Goal: Task Accomplishment & Management: Manage account settings

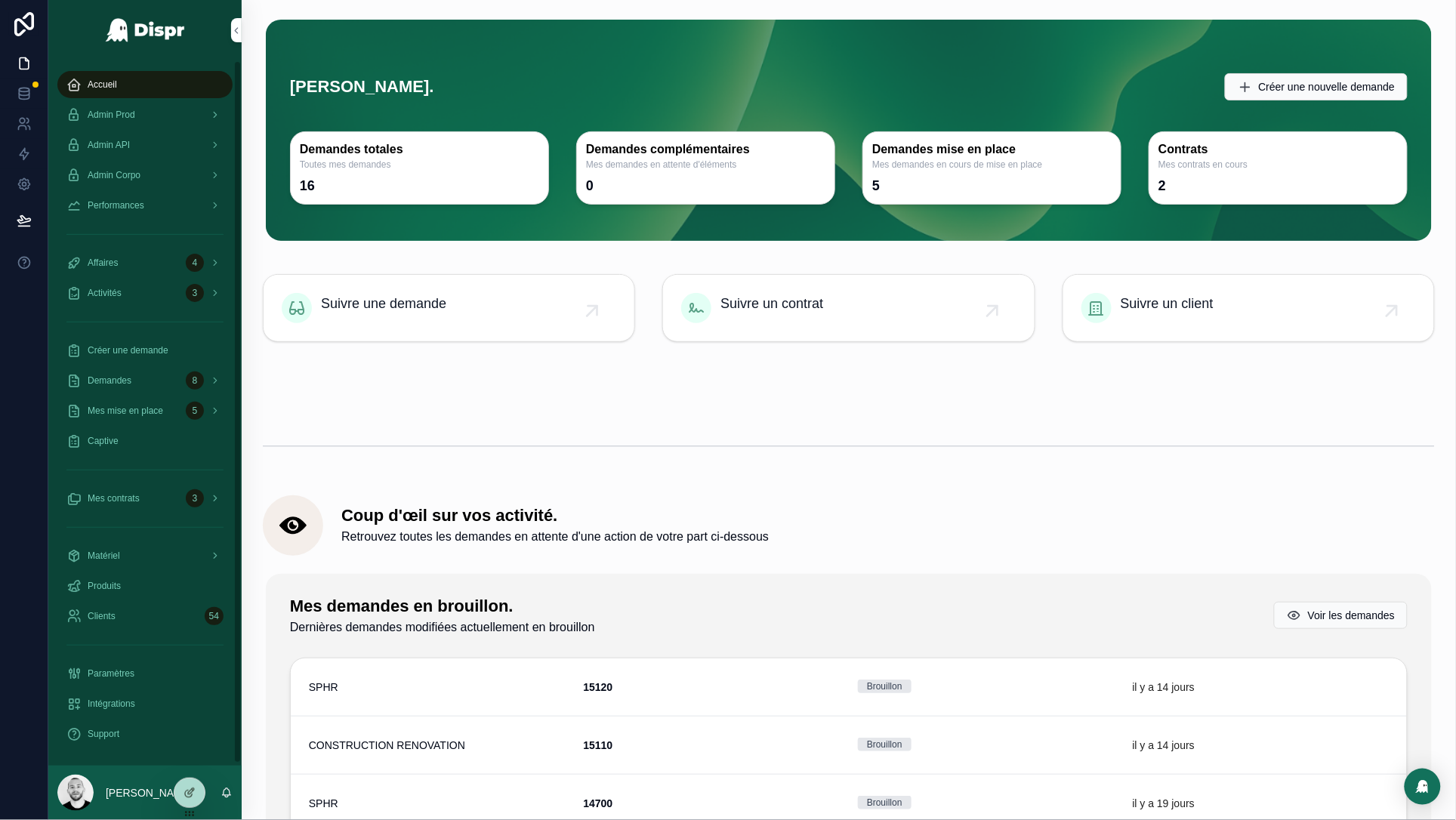
click at [435, 385] on img "scrollable content" at bounding box center [849, 385] width 1171 height 1
click at [466, 427] on div "scrollable content" at bounding box center [849, 445] width 1171 height 38
click at [117, 415] on span "Mes mise en place" at bounding box center [125, 410] width 75 height 12
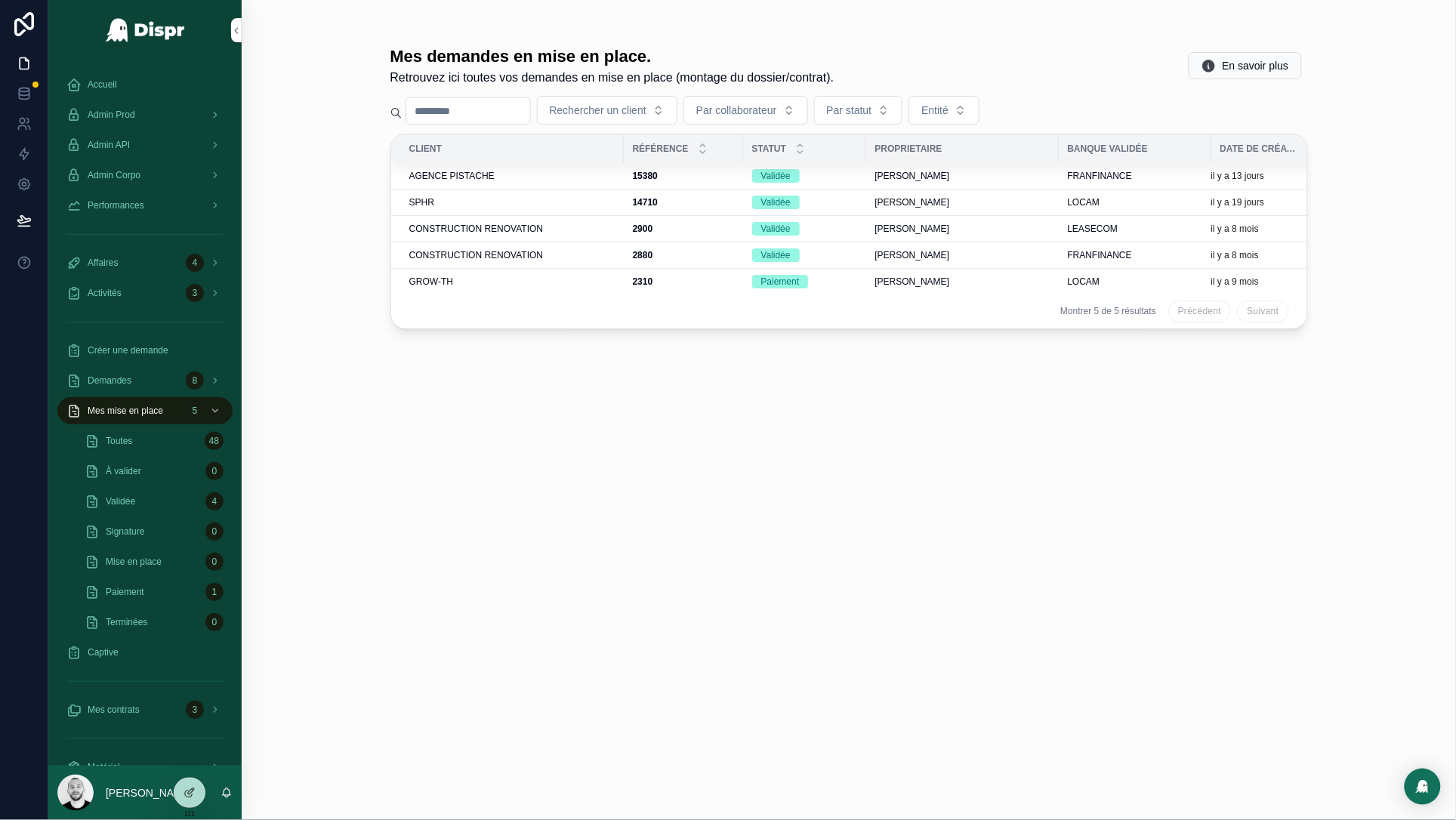
click at [139, 433] on div "Toutes 48" at bounding box center [154, 440] width 139 height 24
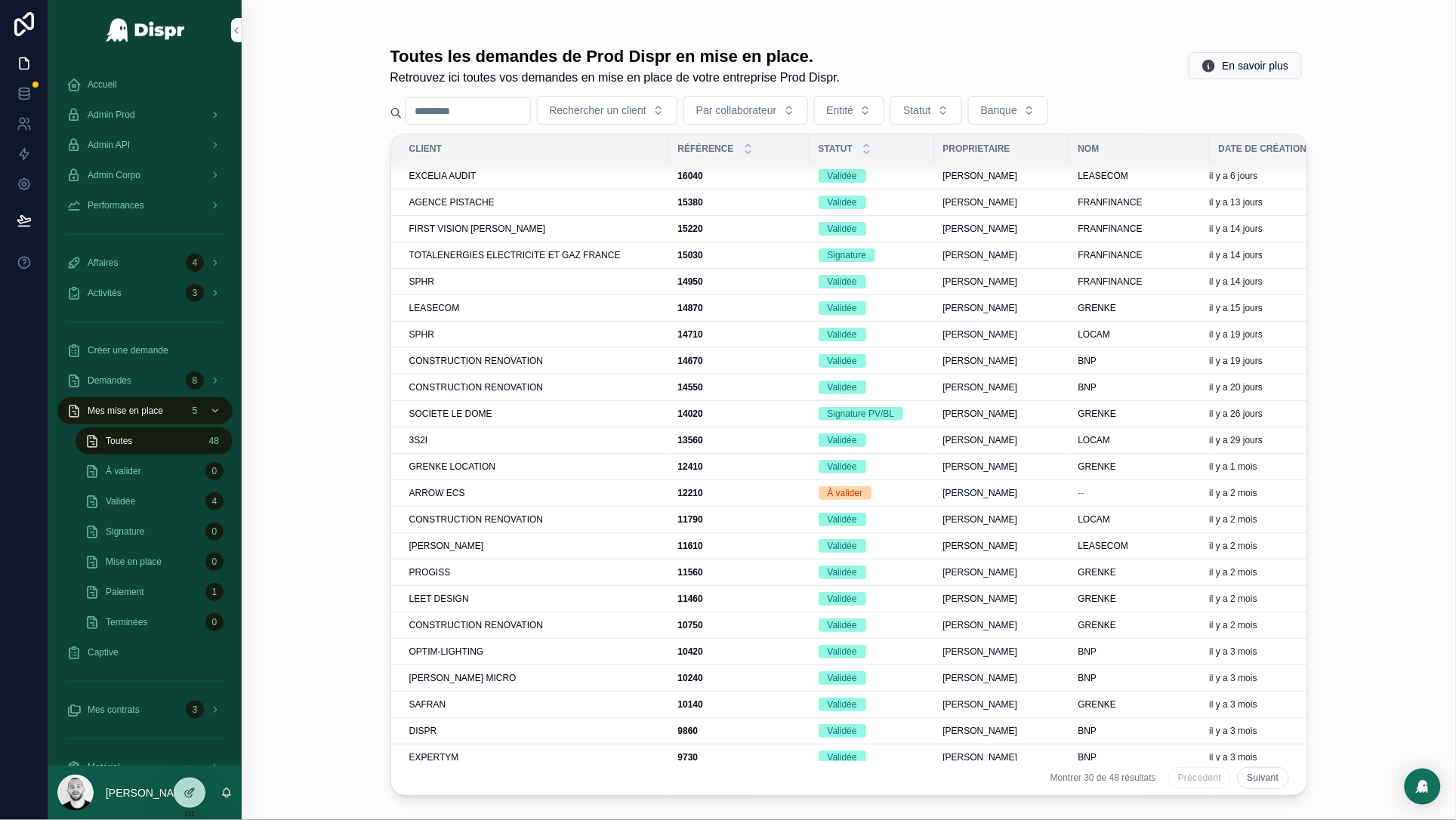
click at [505, 178] on div "EXCELIA AUDIT" at bounding box center [534, 176] width 250 height 12
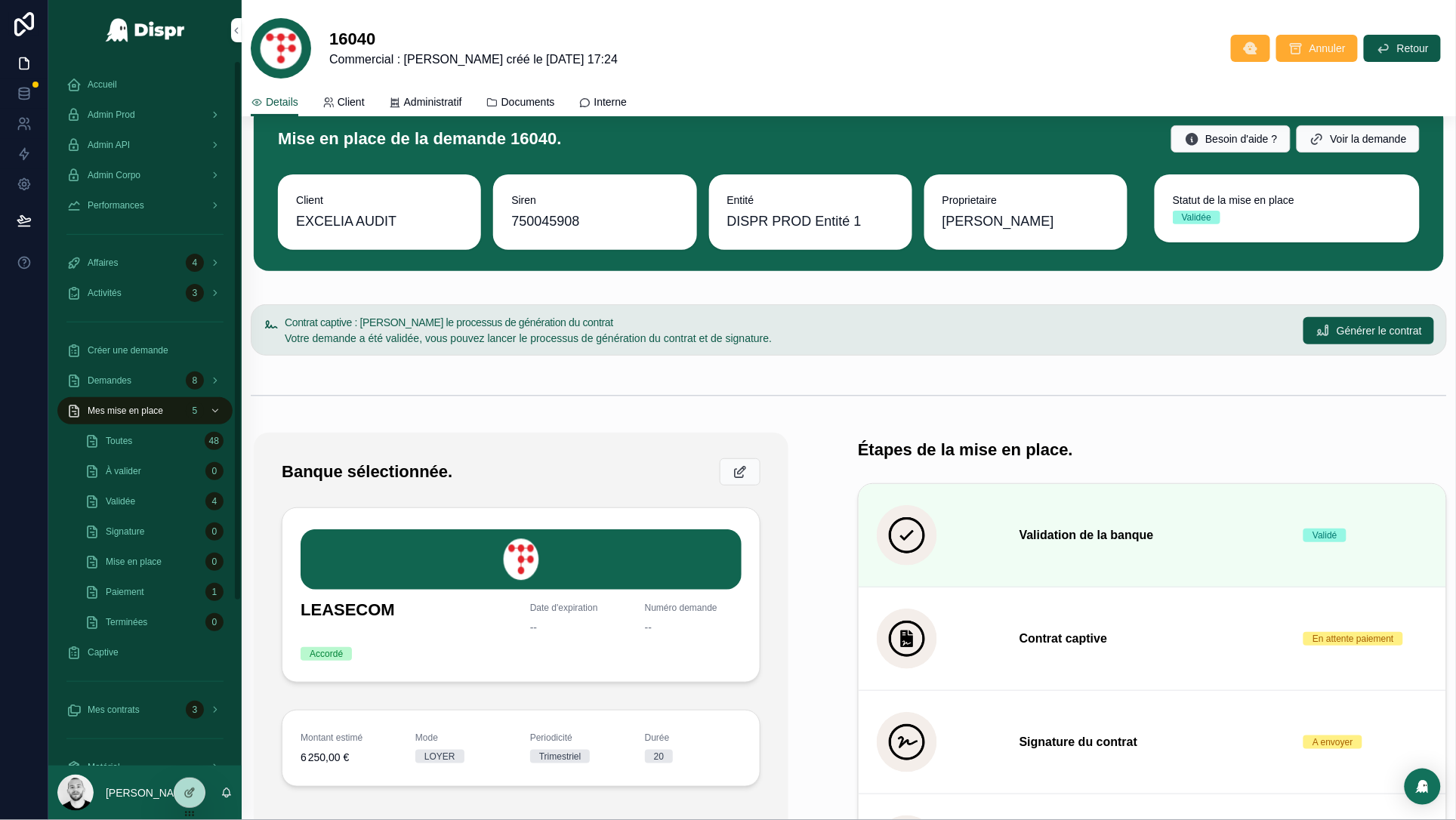
scroll to position [33, 0]
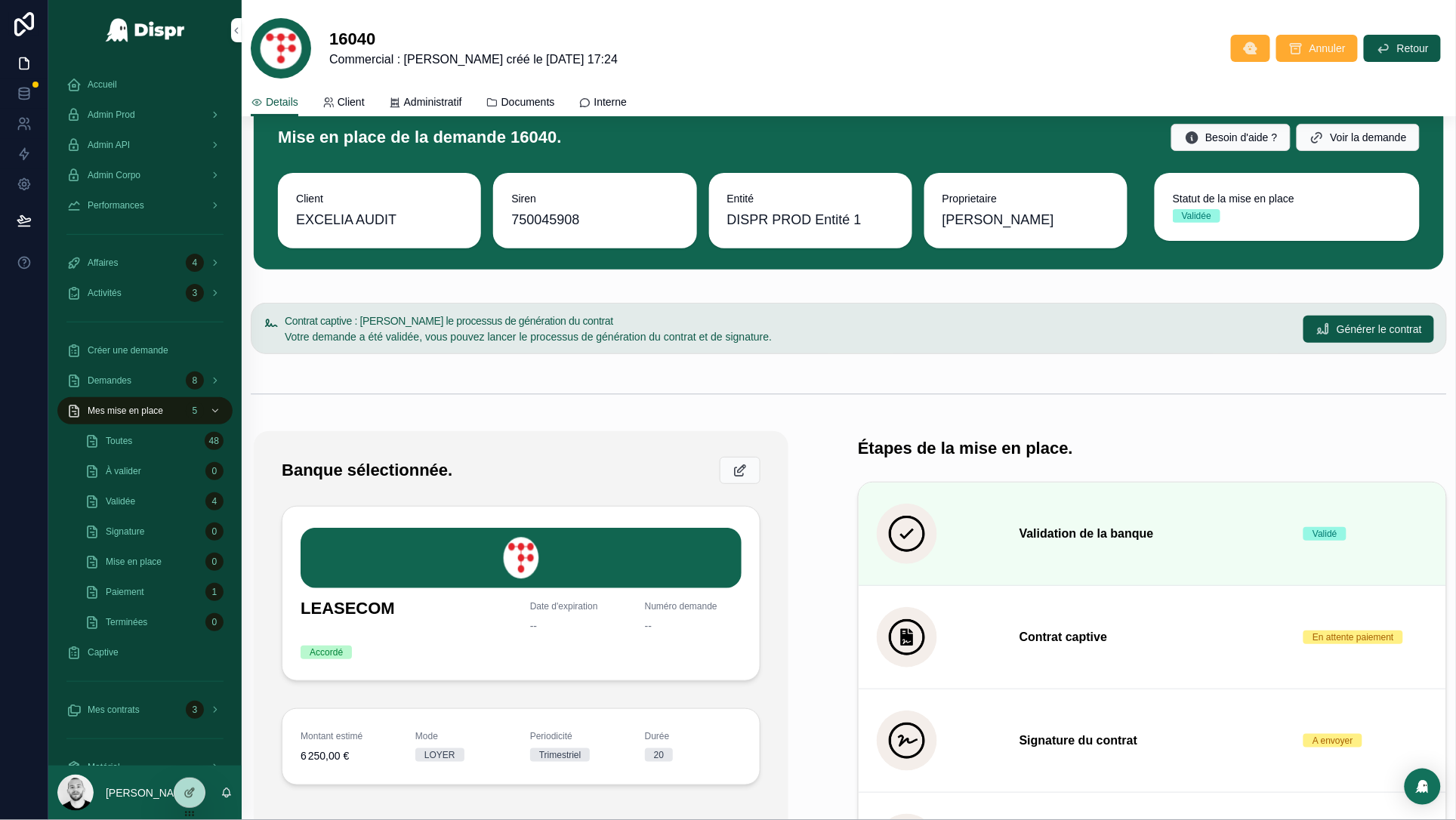
click at [86, 86] on div "Accueil" at bounding box center [145, 84] width 157 height 24
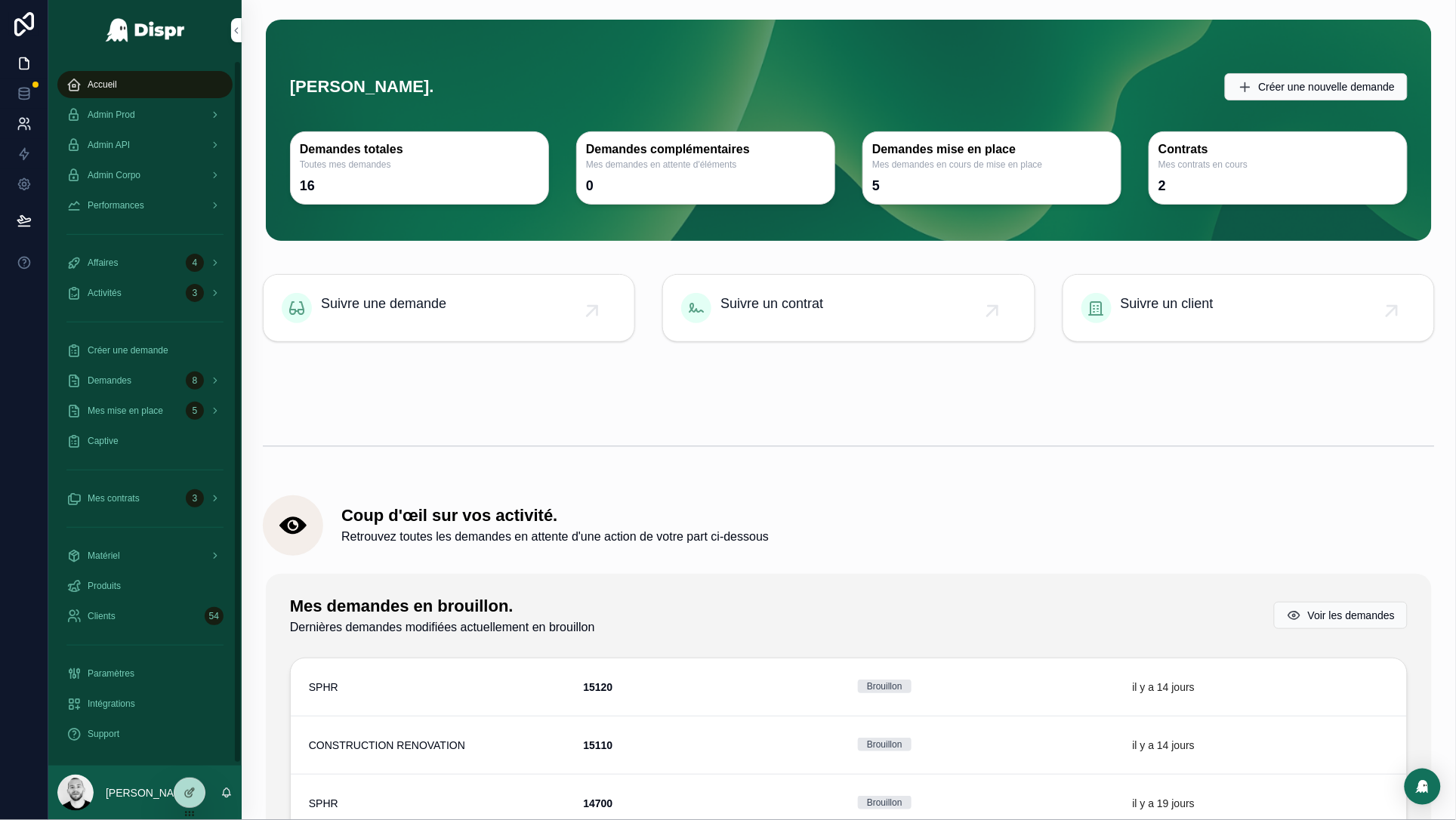
scroll to position [137, 0]
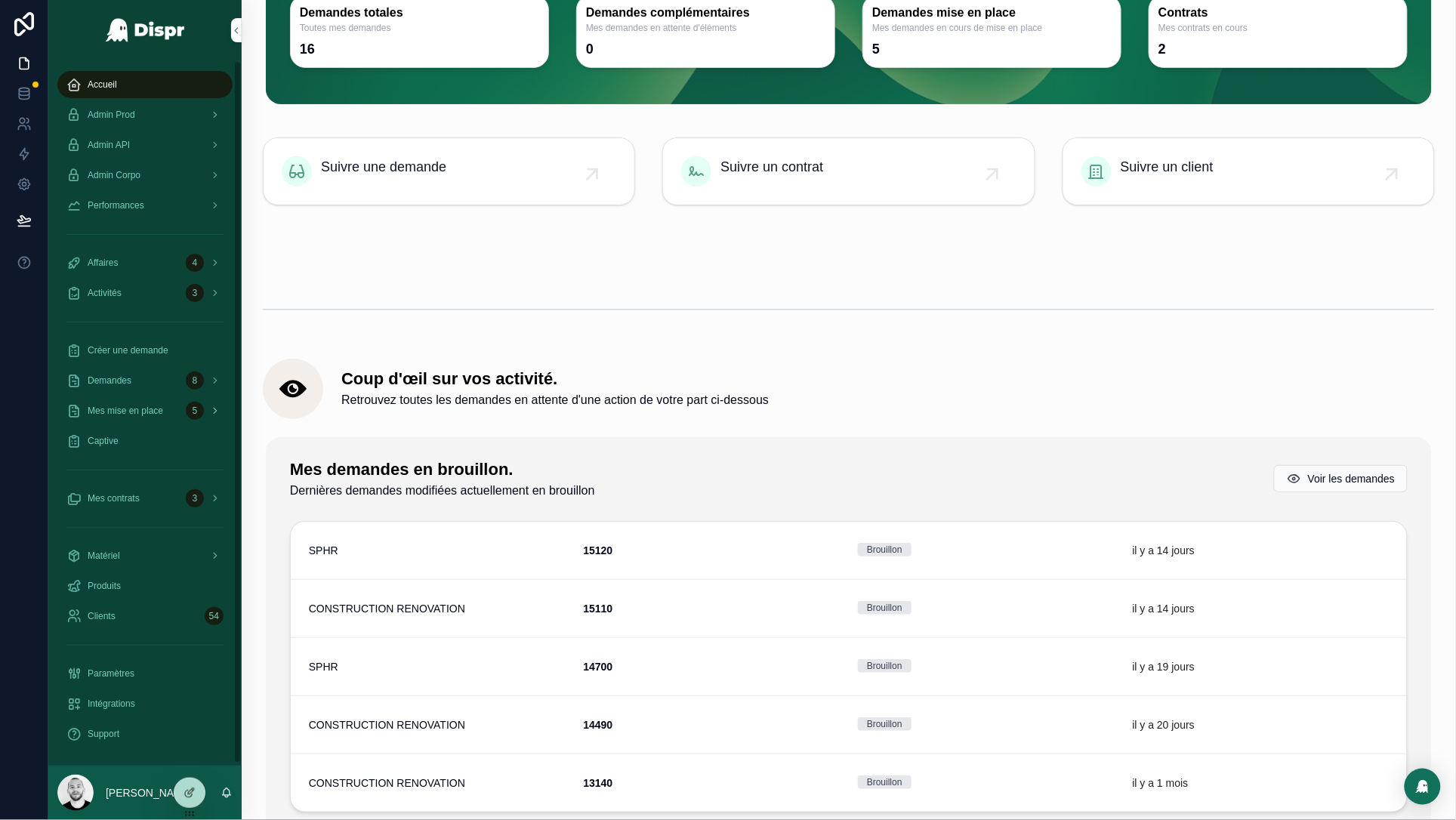
click at [138, 405] on span "Mes mise en place" at bounding box center [125, 410] width 75 height 12
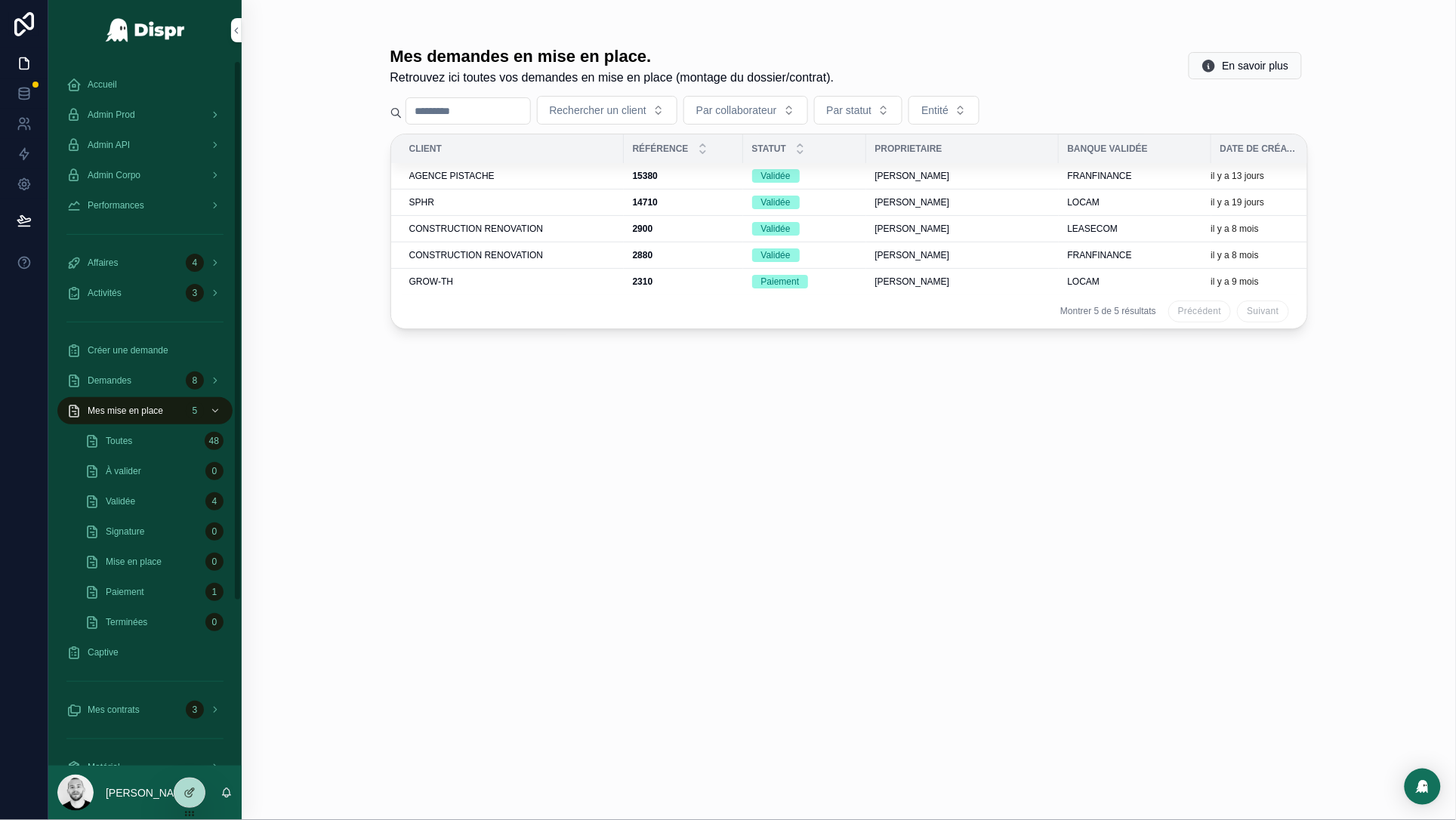
click at [466, 289] on td "GROW-TH" at bounding box center [507, 281] width 233 height 27
click at [471, 279] on div "GROW-TH" at bounding box center [511, 281] width 205 height 12
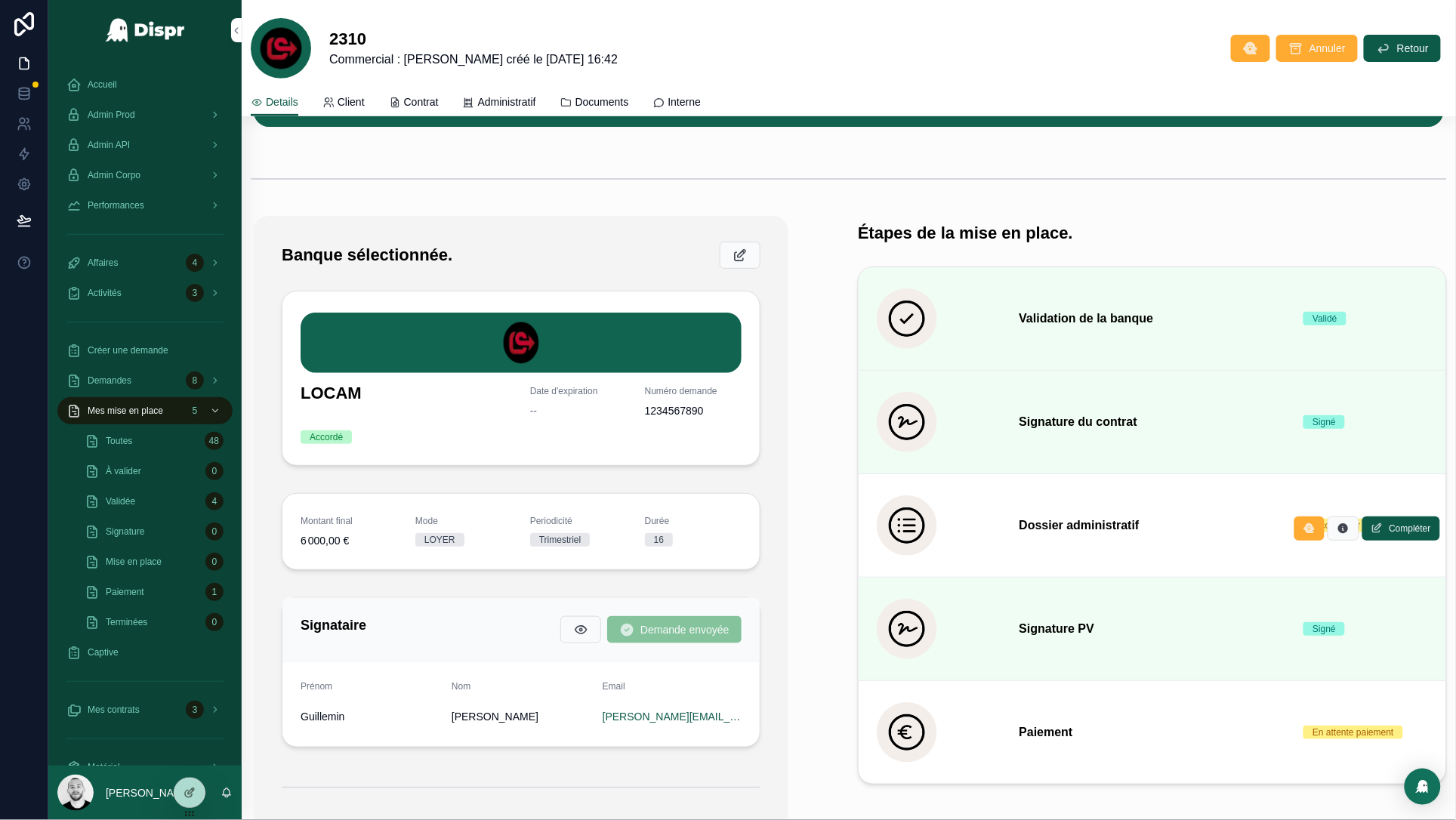
scroll to position [178, 0]
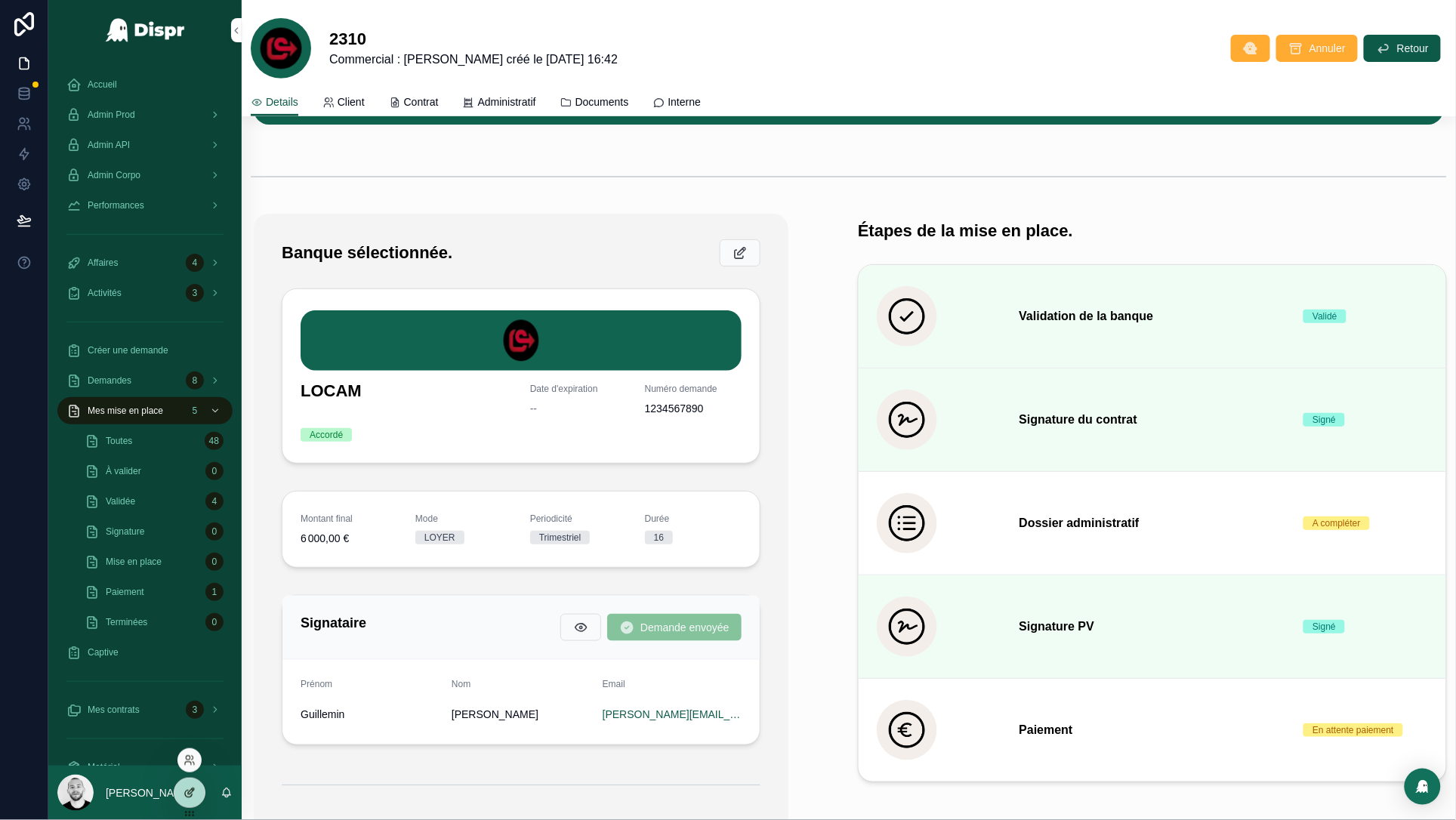
click at [188, 802] on div at bounding box center [189, 792] width 30 height 28
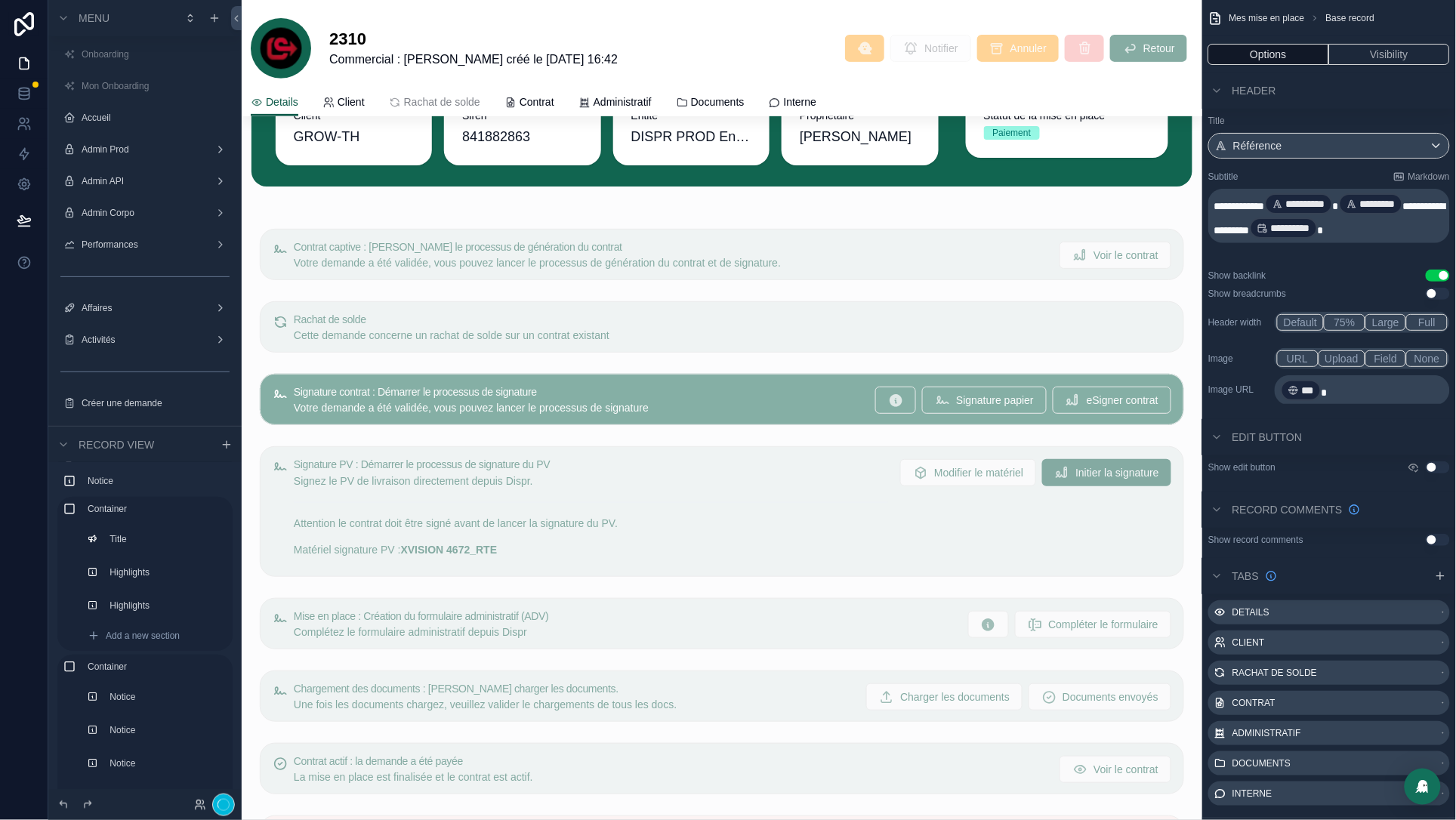
scroll to position [1002, 0]
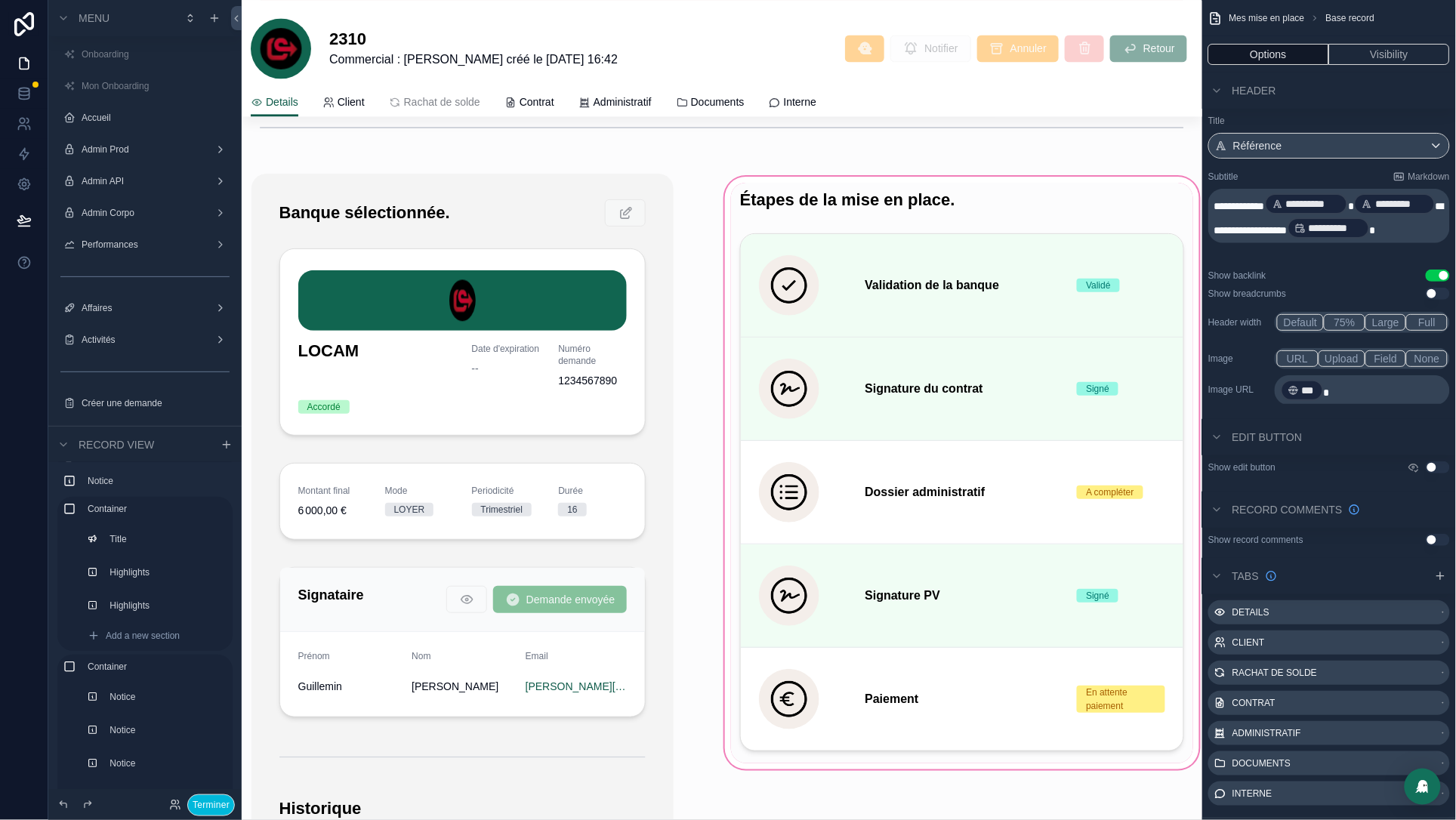
click at [961, 234] on div "scrollable content" at bounding box center [962, 656] width 481 height 964
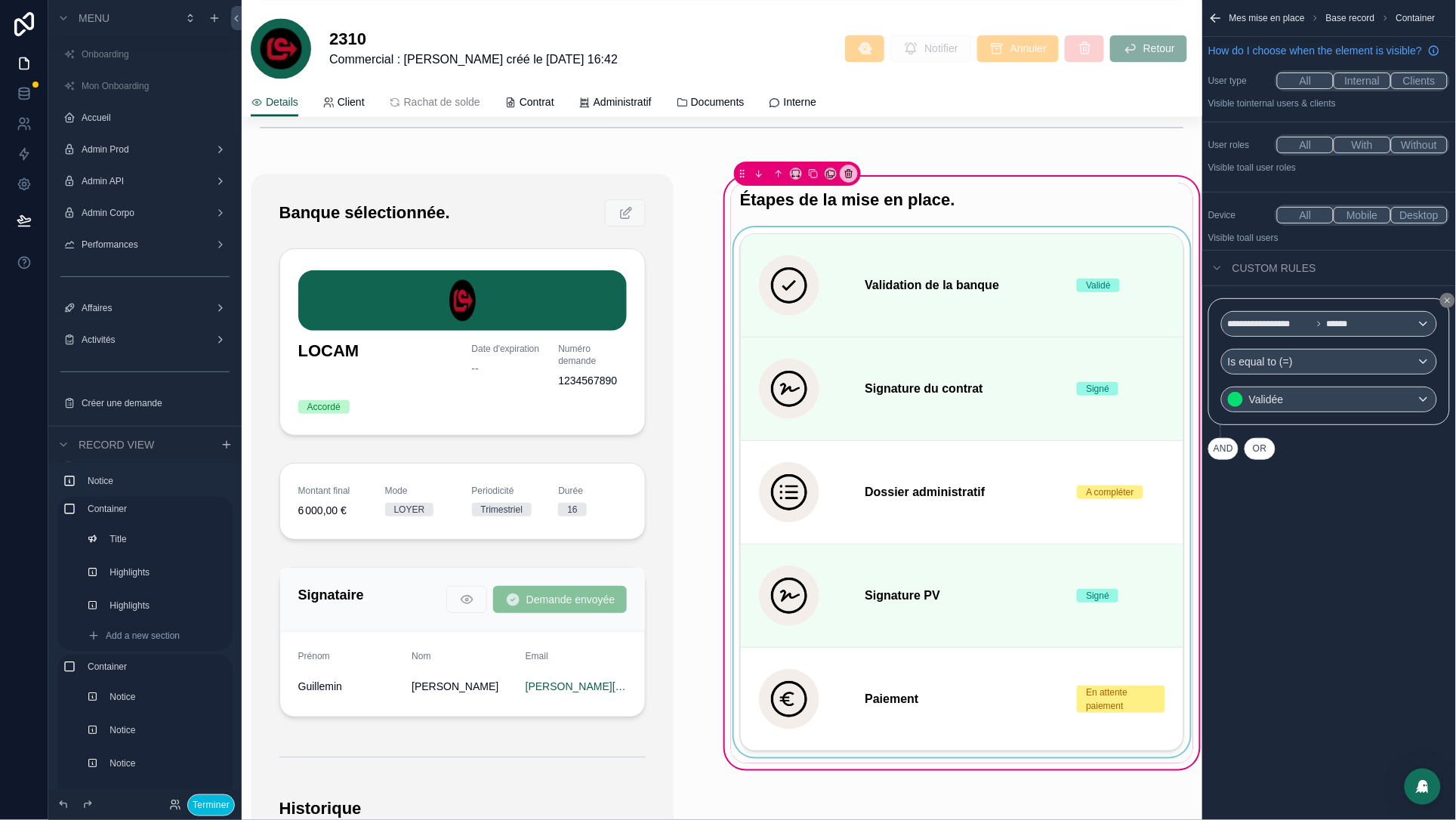
click at [748, 235] on div "scrollable content" at bounding box center [962, 495] width 462 height 536
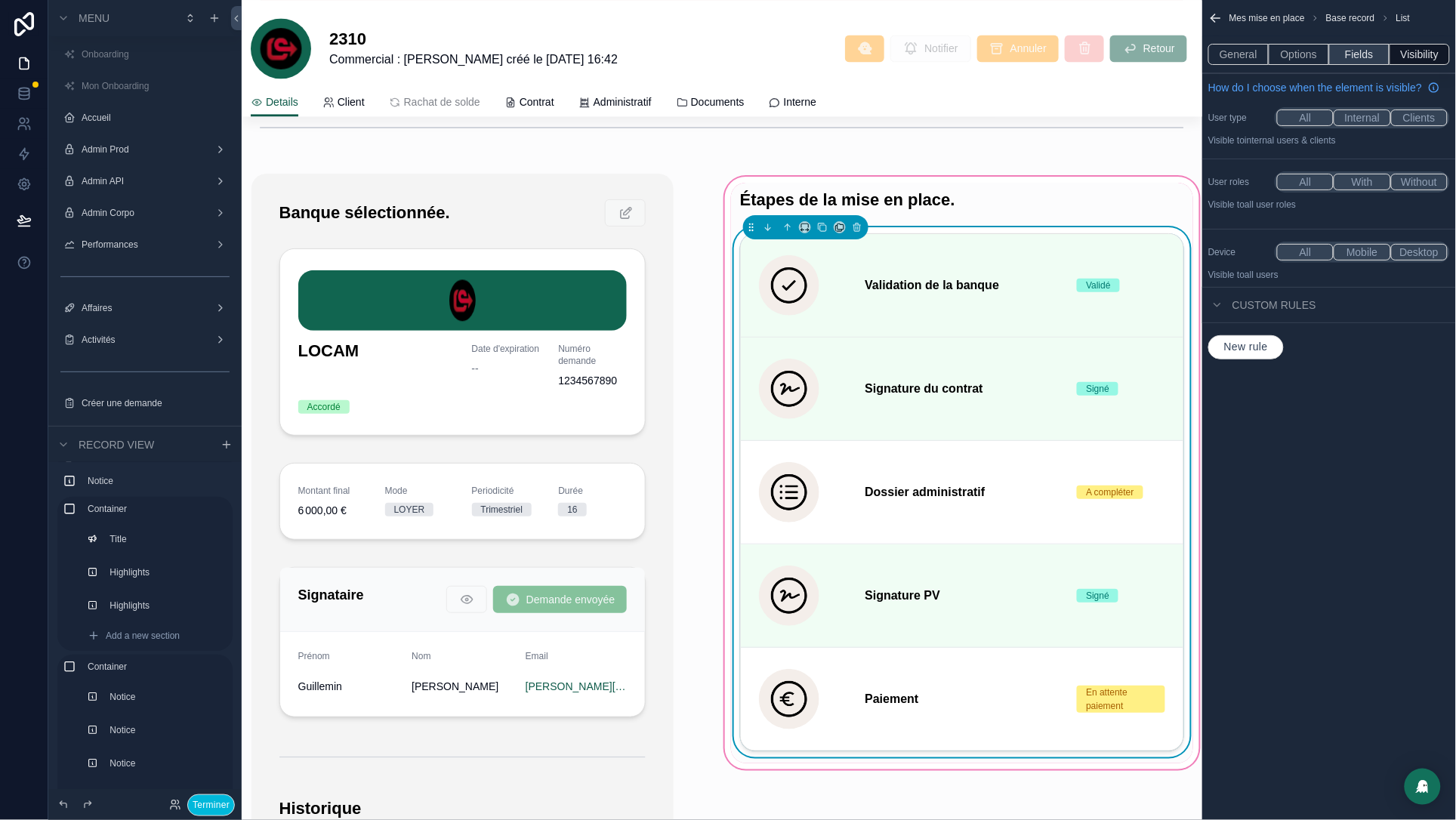
click at [1343, 58] on button "Fields" at bounding box center [1359, 53] width 60 height 21
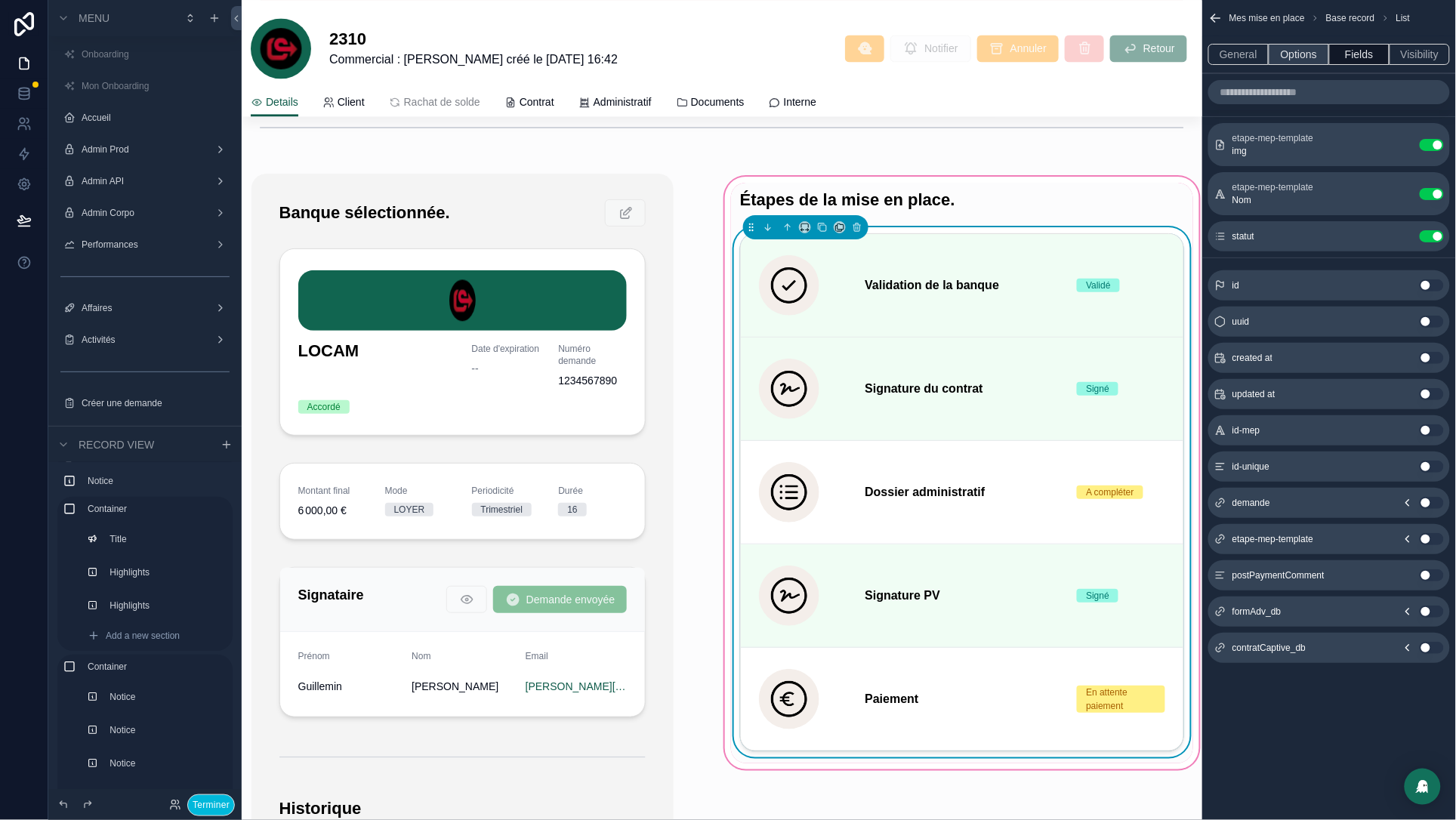
click at [1287, 59] on button "Options" at bounding box center [1298, 53] width 60 height 21
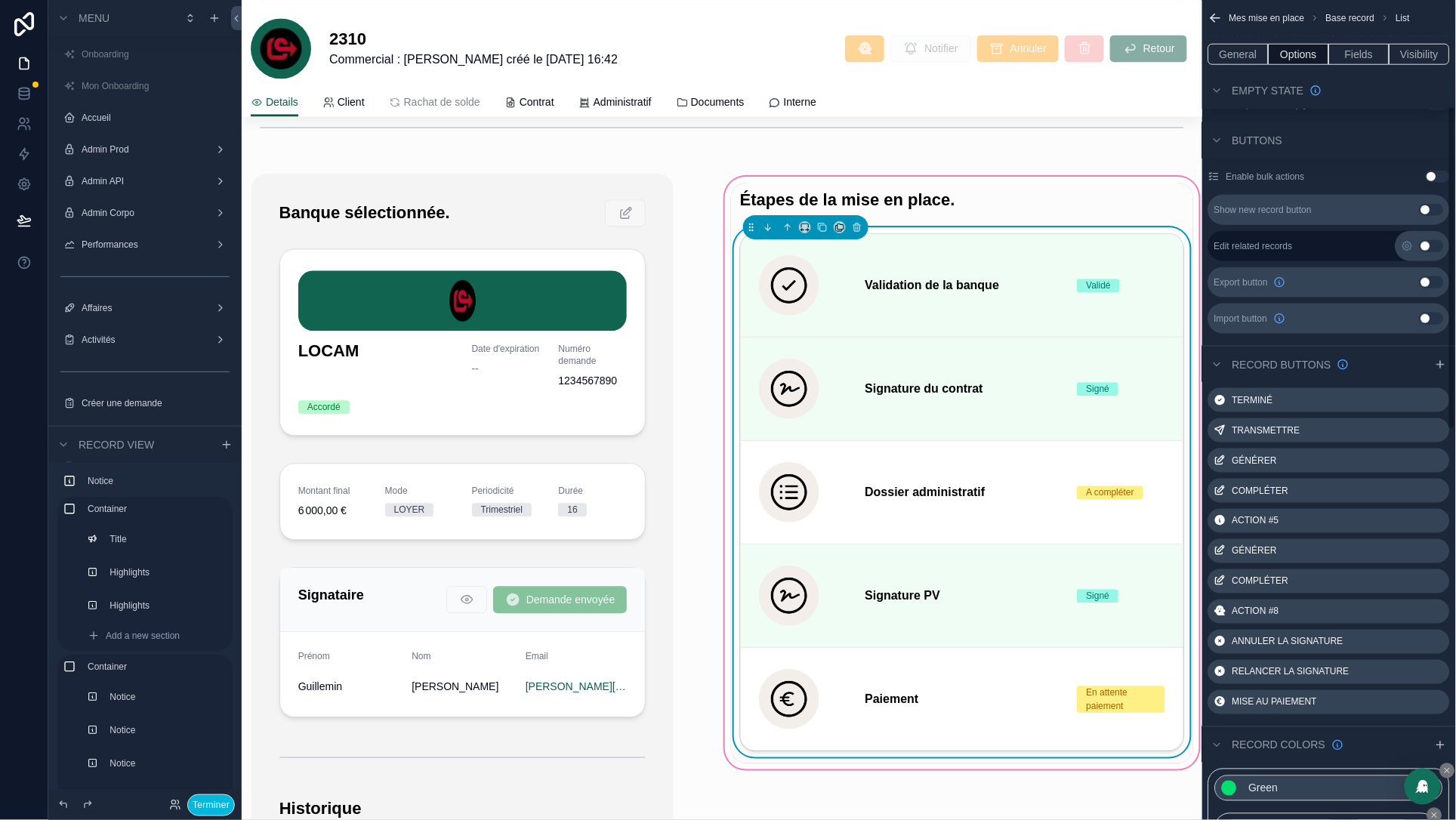
scroll to position [536, 0]
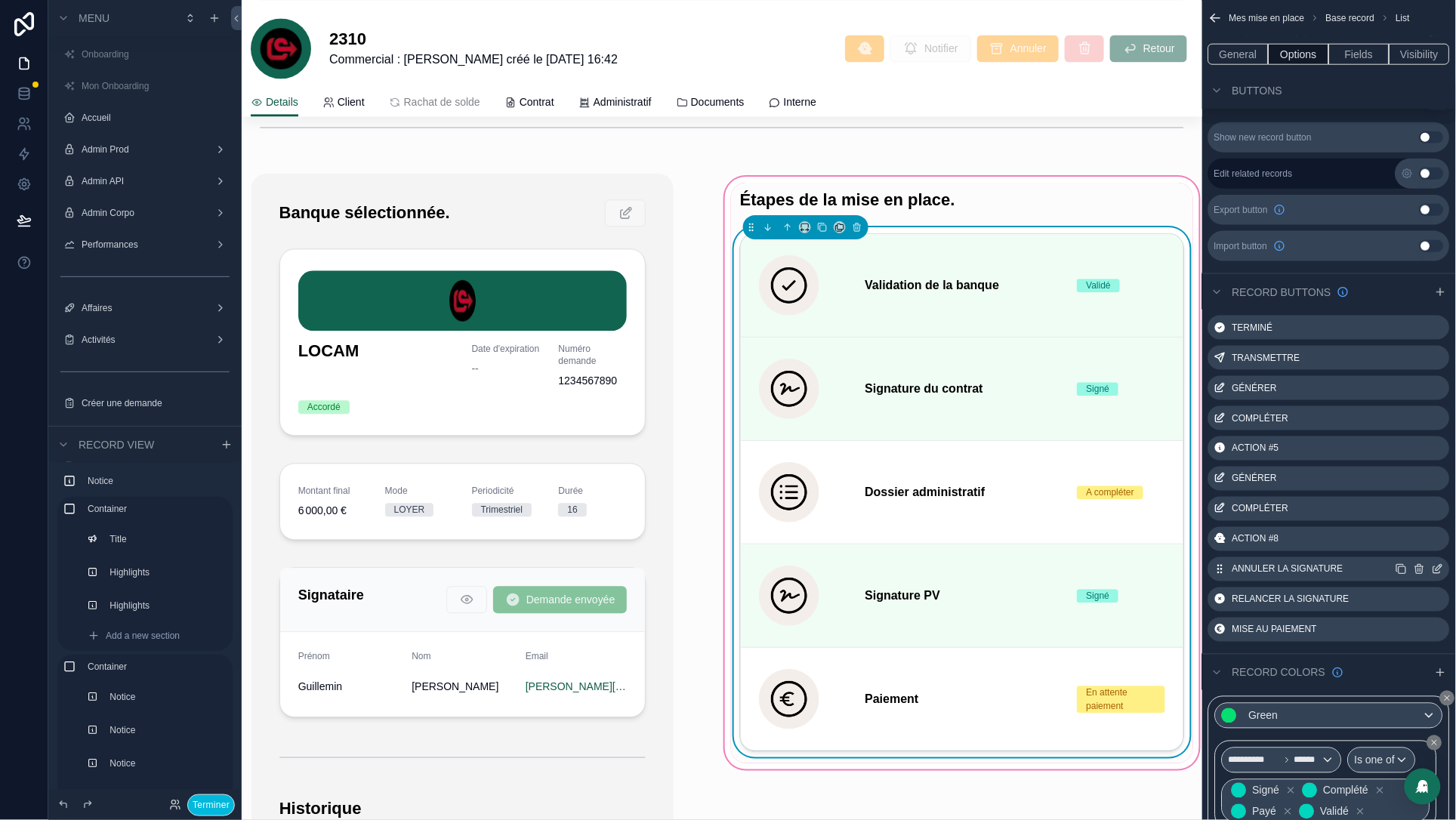
click at [1442, 566] on icon "scrollable content" at bounding box center [1438, 569] width 12 height 12
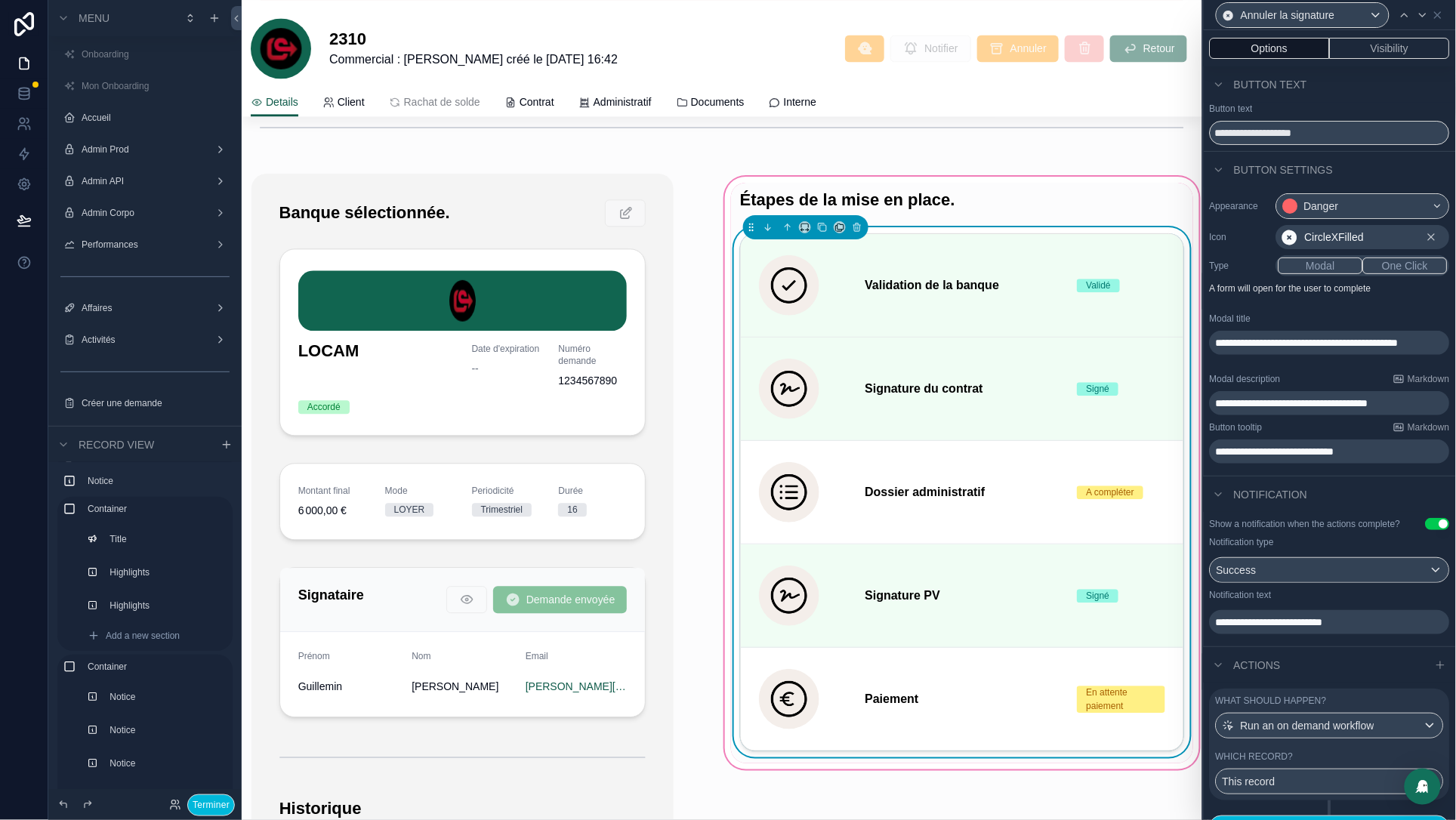
scroll to position [4, 0]
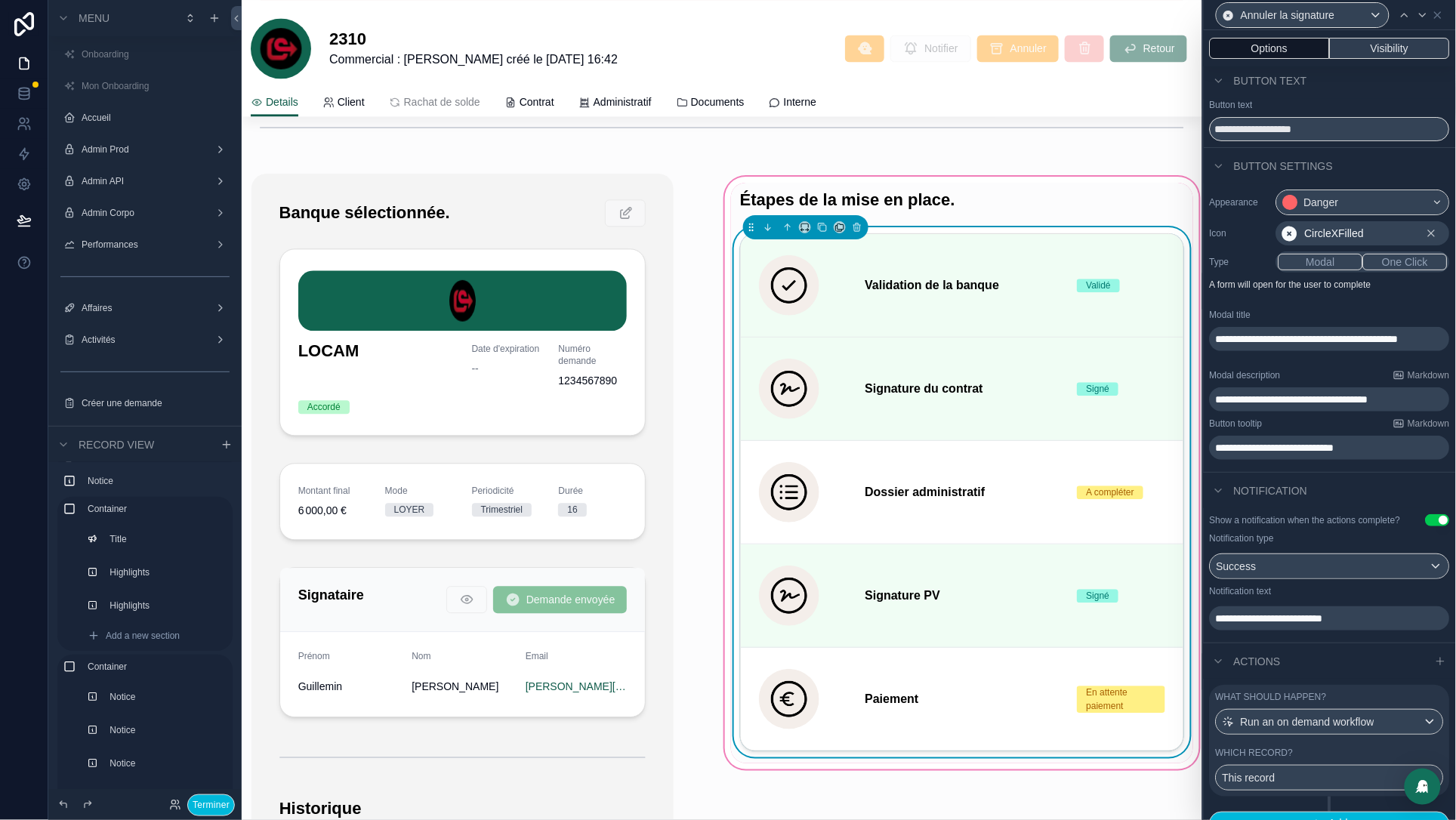
click at [1393, 48] on button "Visibility" at bounding box center [1390, 48] width 120 height 21
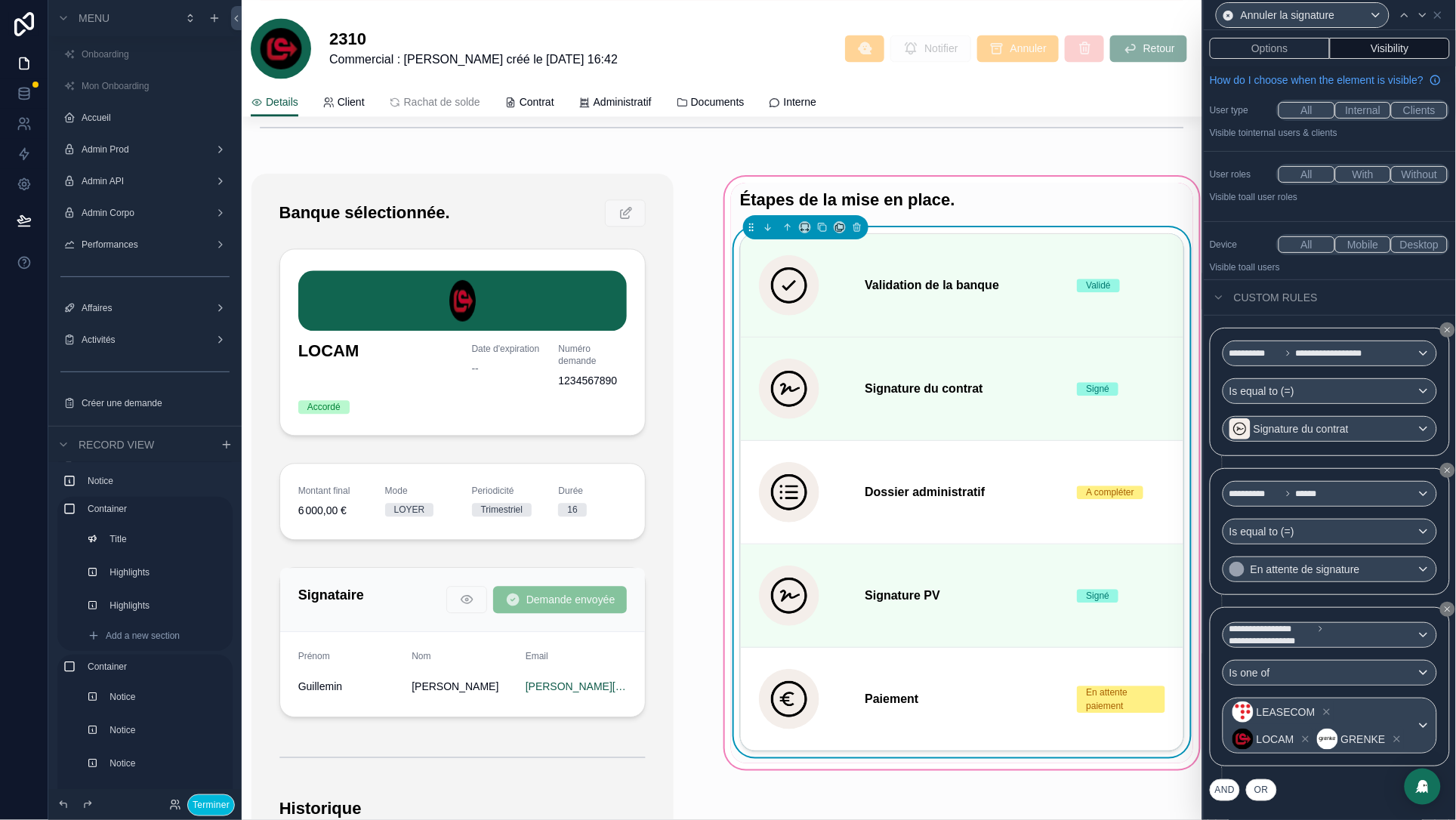
scroll to position [39, 0]
click at [1425, 18] on icon at bounding box center [1423, 15] width 12 height 12
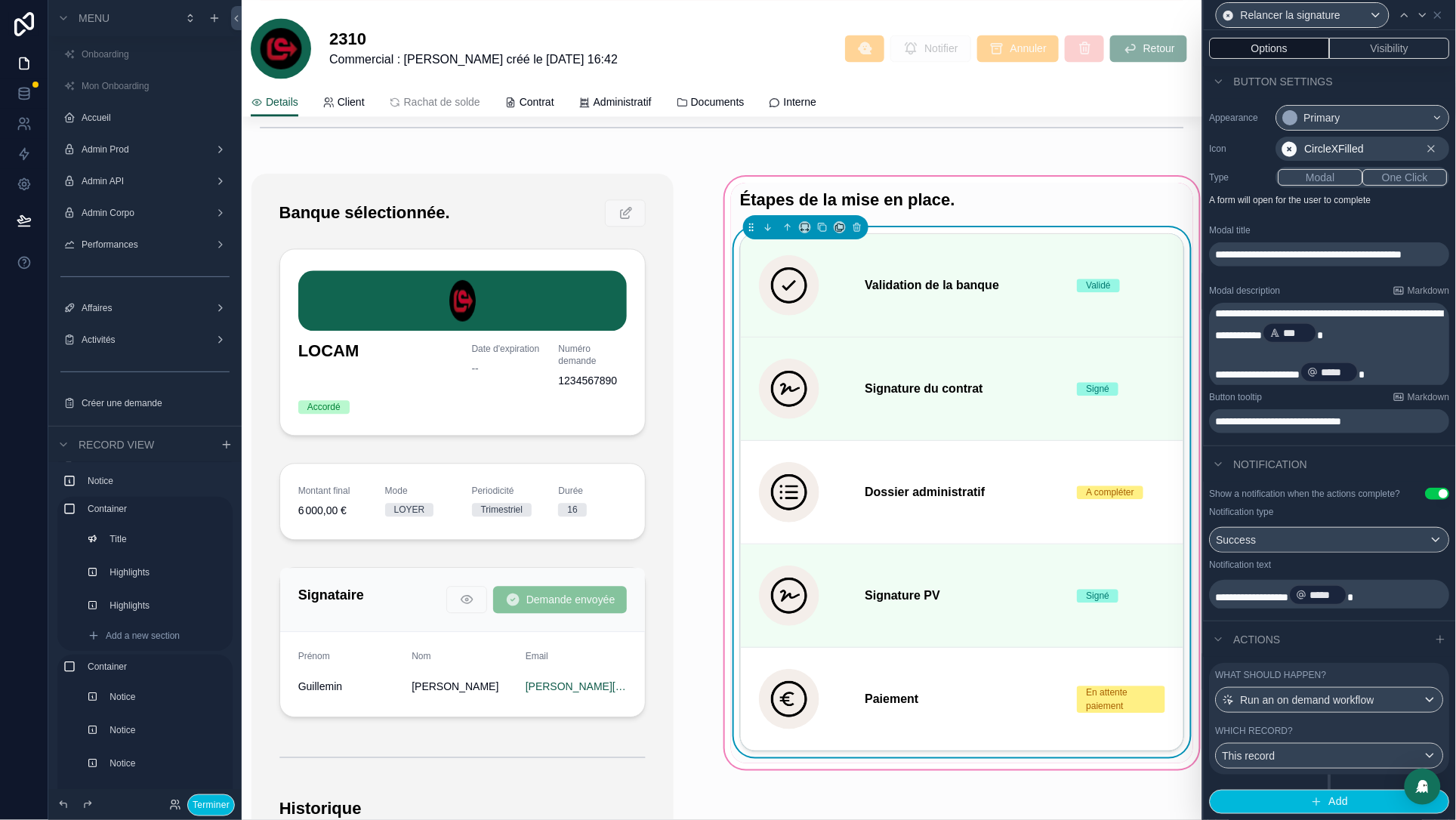
scroll to position [100, 0]
click at [1383, 48] on button "Visibility" at bounding box center [1390, 48] width 120 height 21
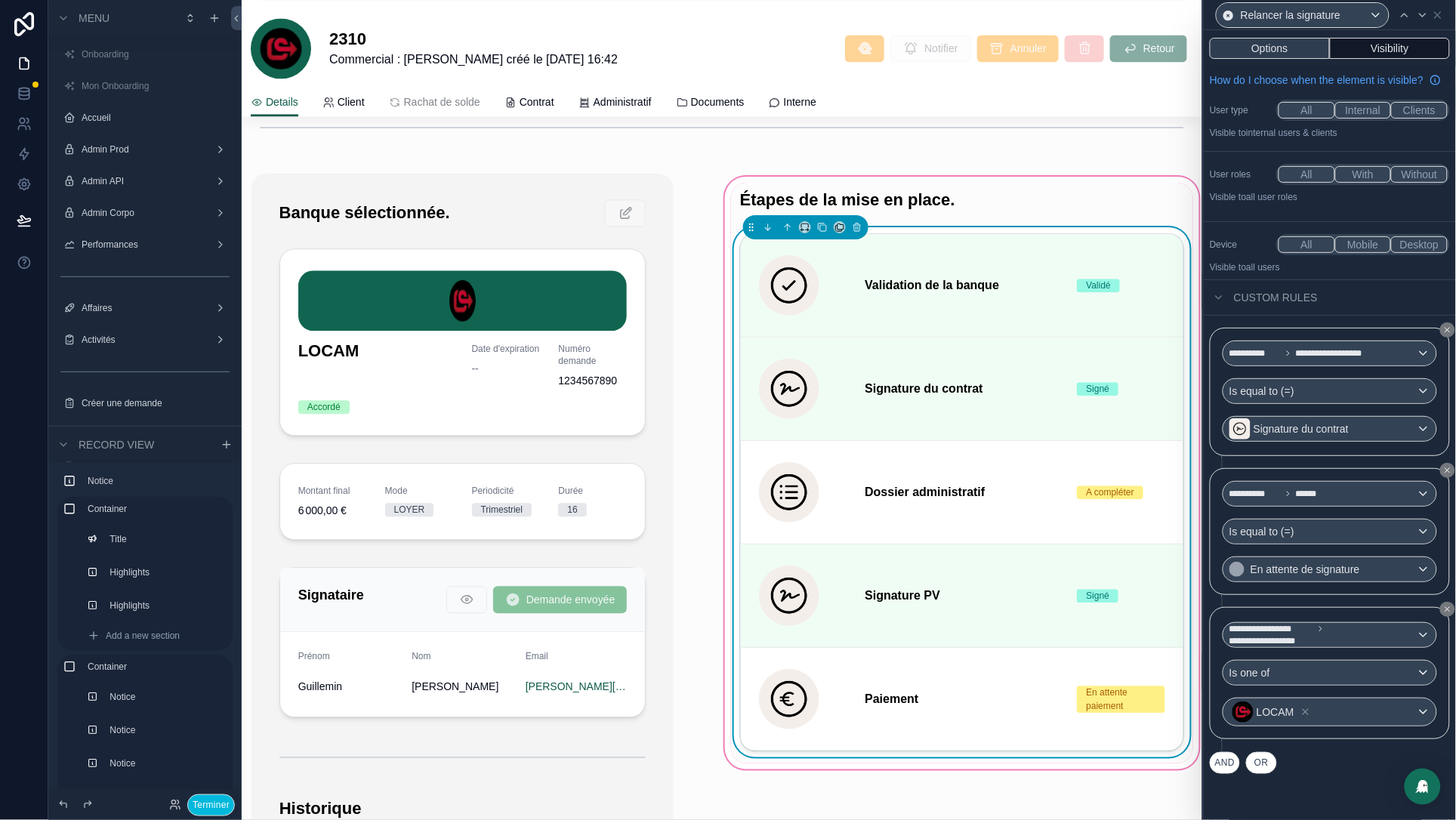
click at [1280, 56] on button "Options" at bounding box center [1270, 48] width 120 height 21
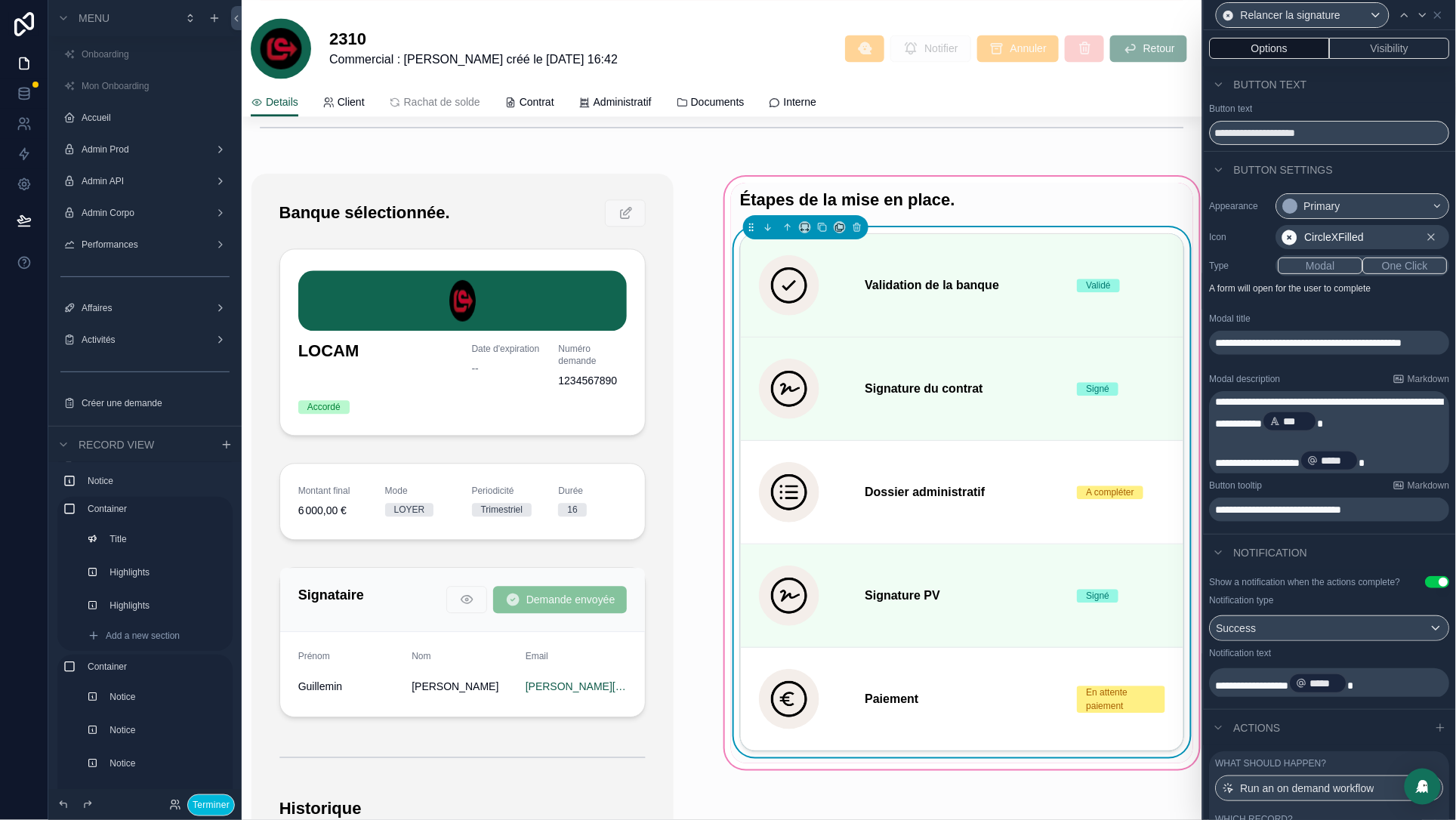
scroll to position [100, 0]
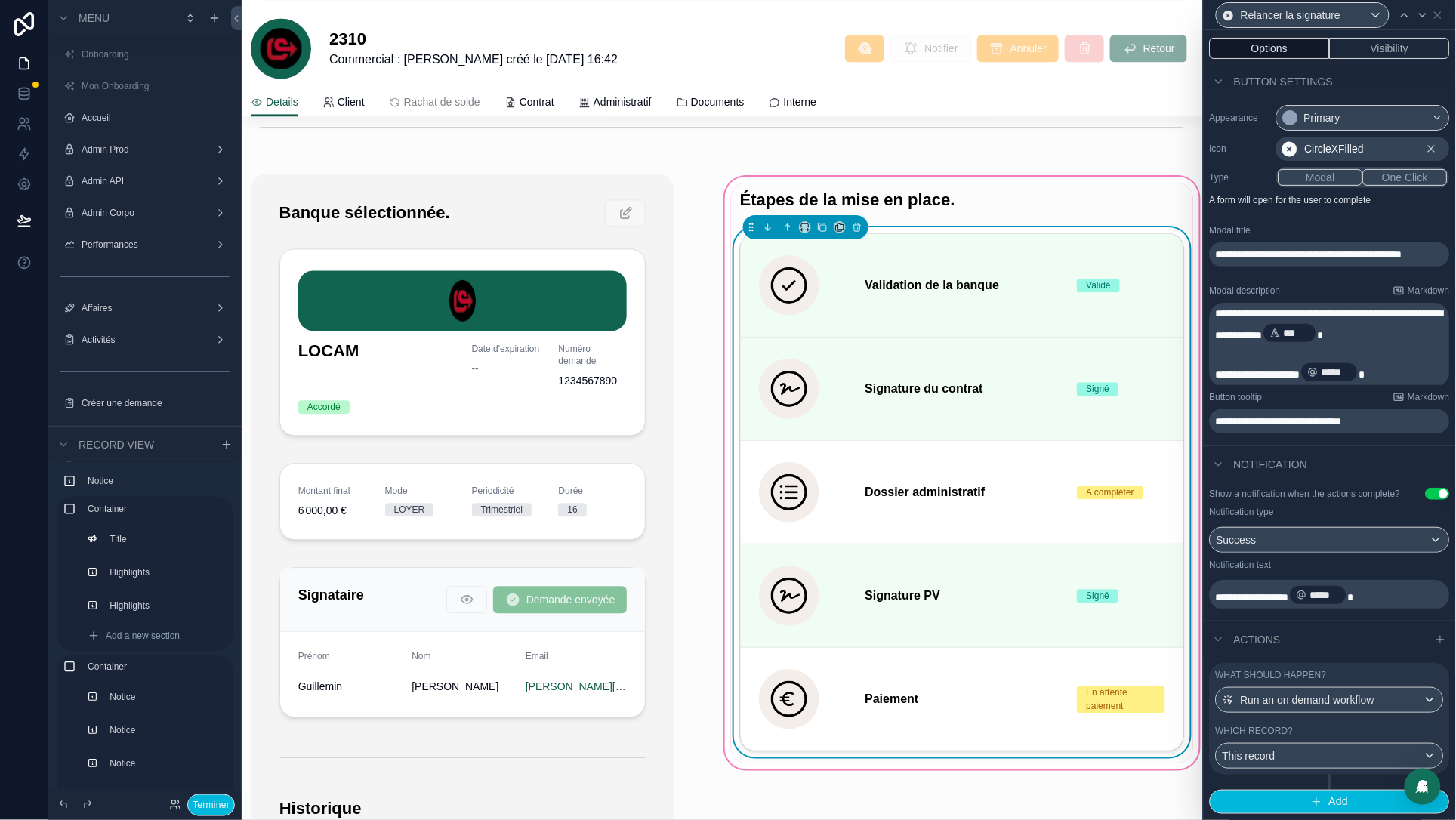
click at [1333, 734] on div "Which record?" at bounding box center [1329, 731] width 228 height 12
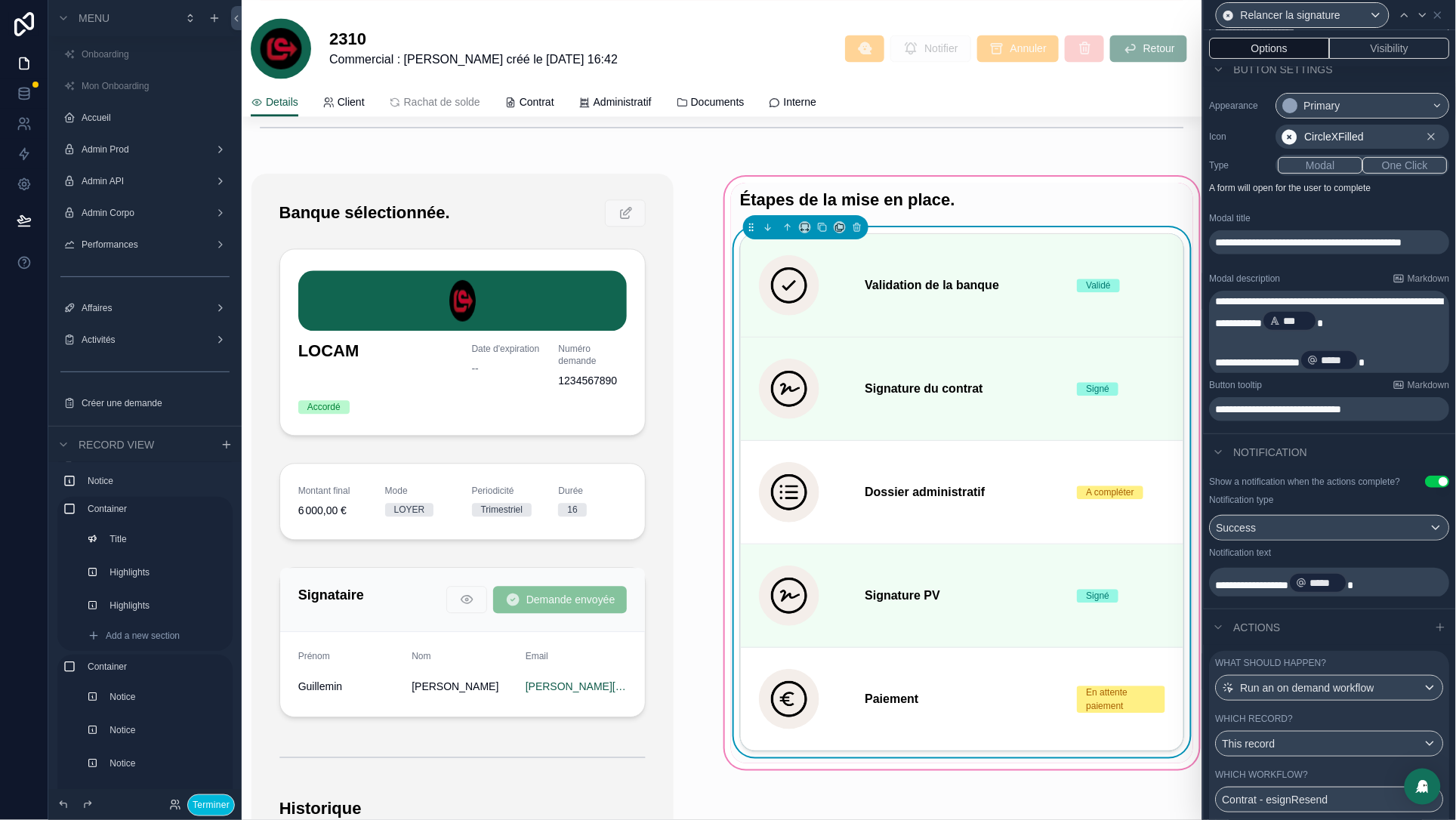
scroll to position [194, 0]
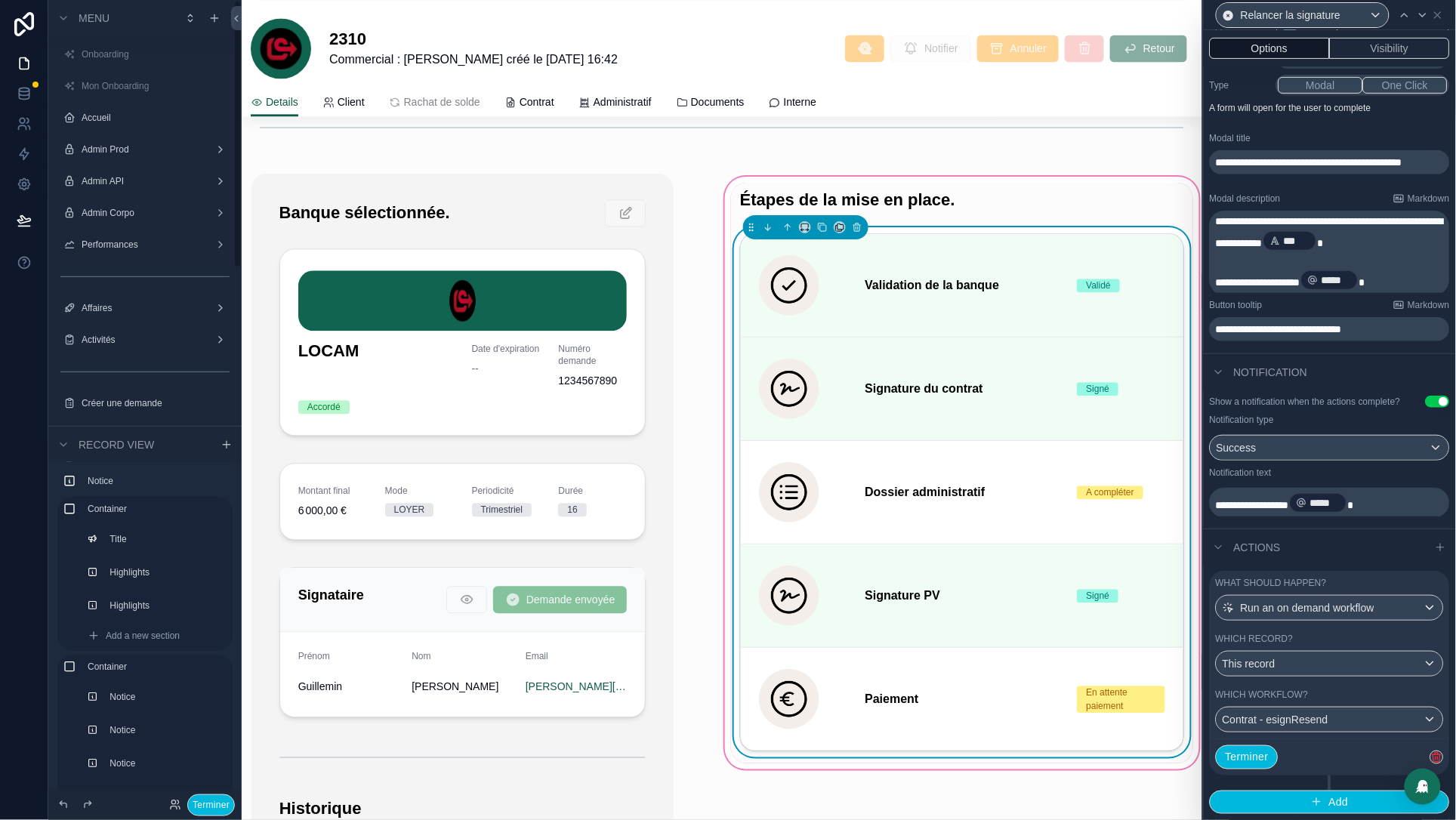
click at [202, 806] on button "Terminer" at bounding box center [210, 805] width 48 height 22
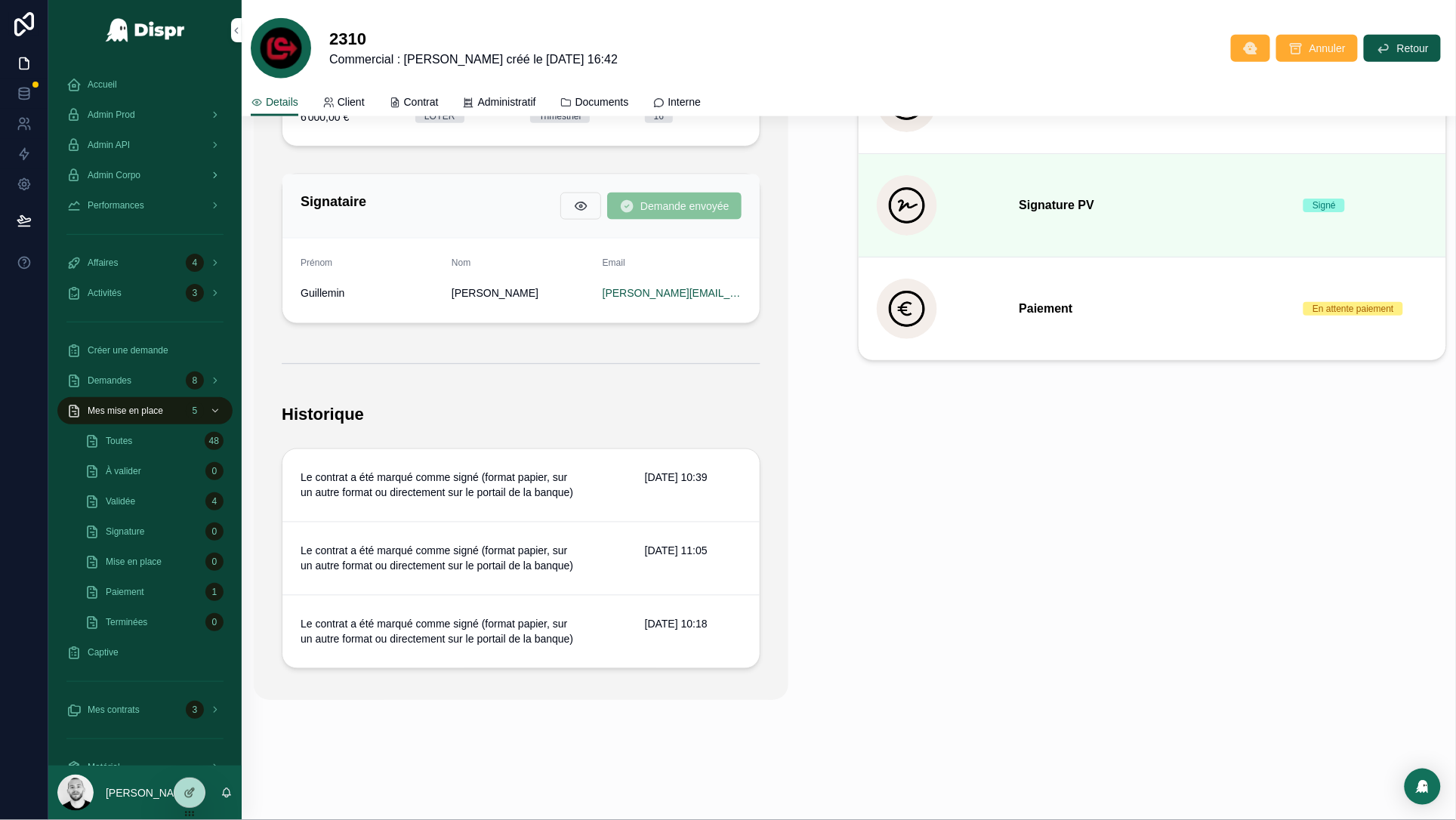
scroll to position [0, 0]
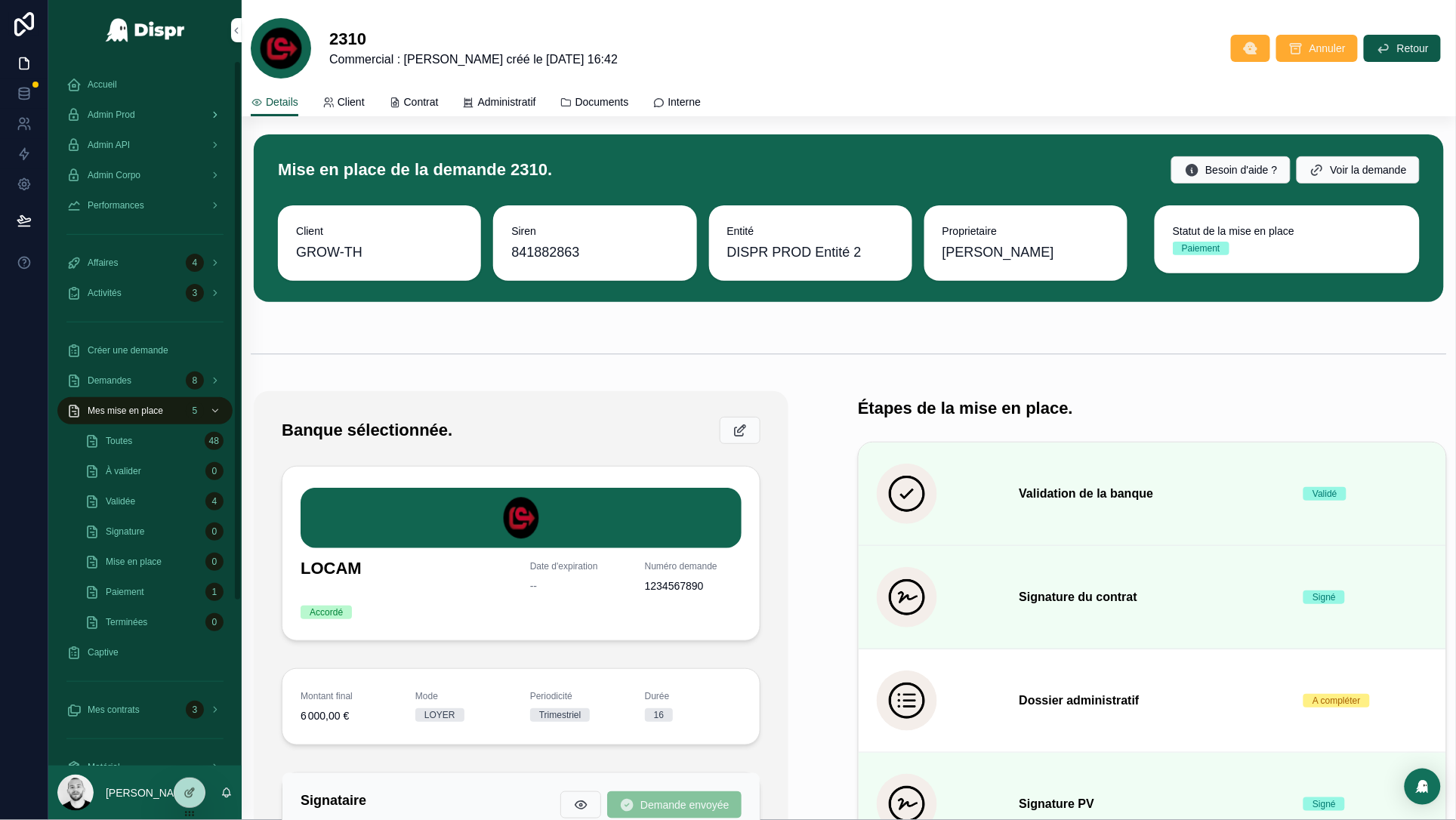
click at [146, 107] on div "Admin Prod" at bounding box center [145, 114] width 157 height 24
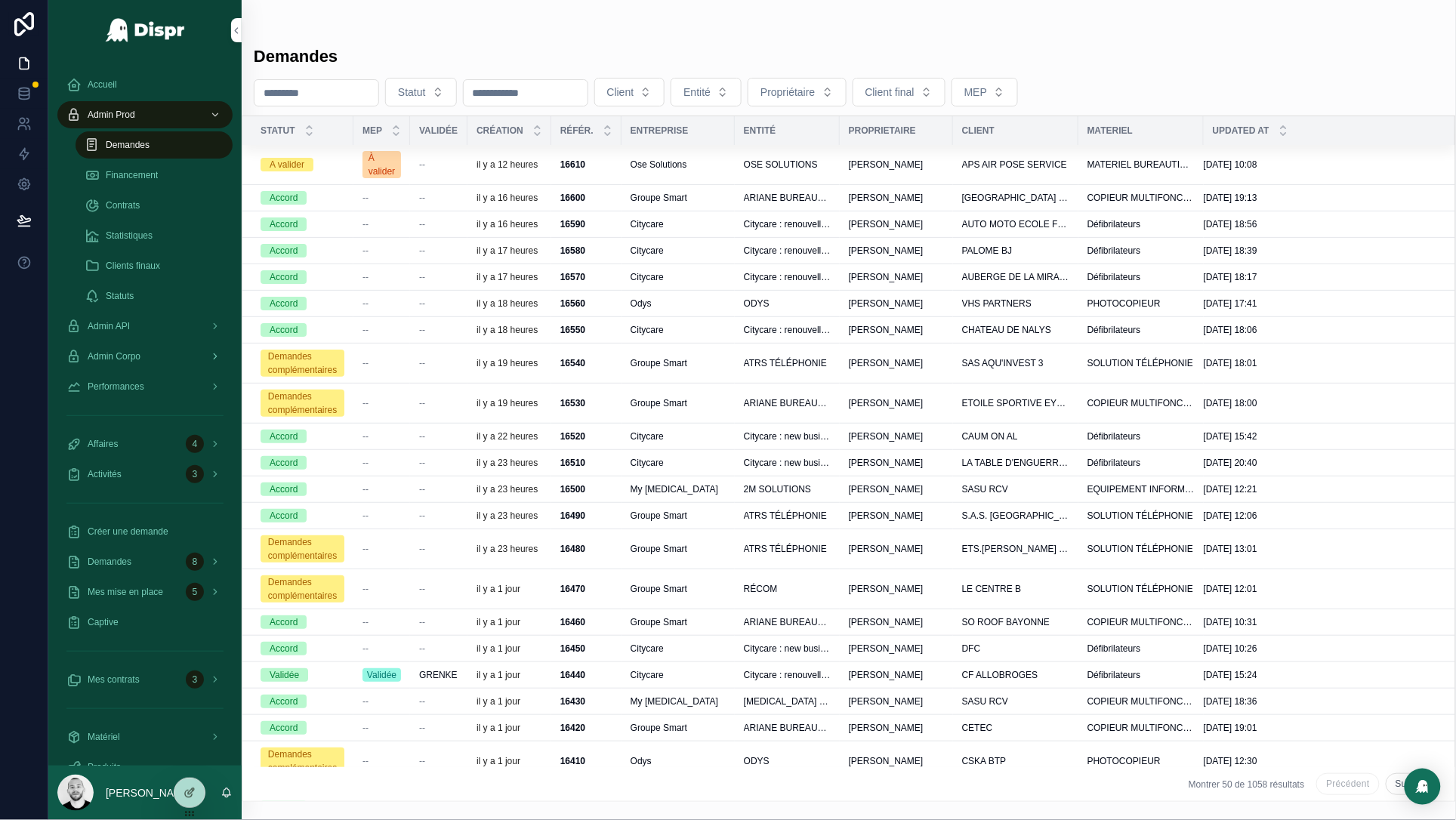
click at [130, 356] on span "Admin Corpo" at bounding box center [113, 356] width 53 height 12
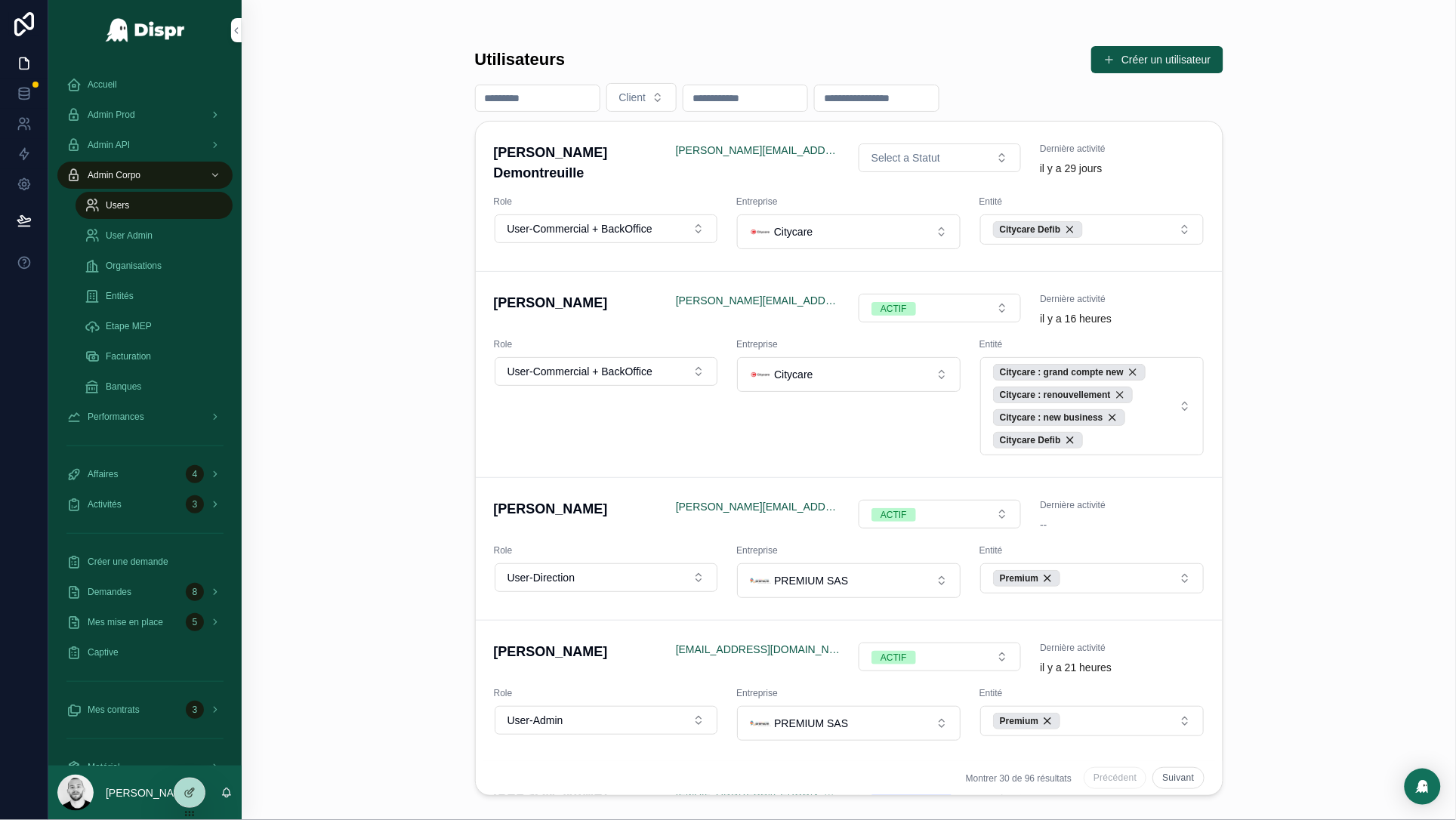
click at [133, 273] on div "Organisations" at bounding box center [154, 265] width 139 height 24
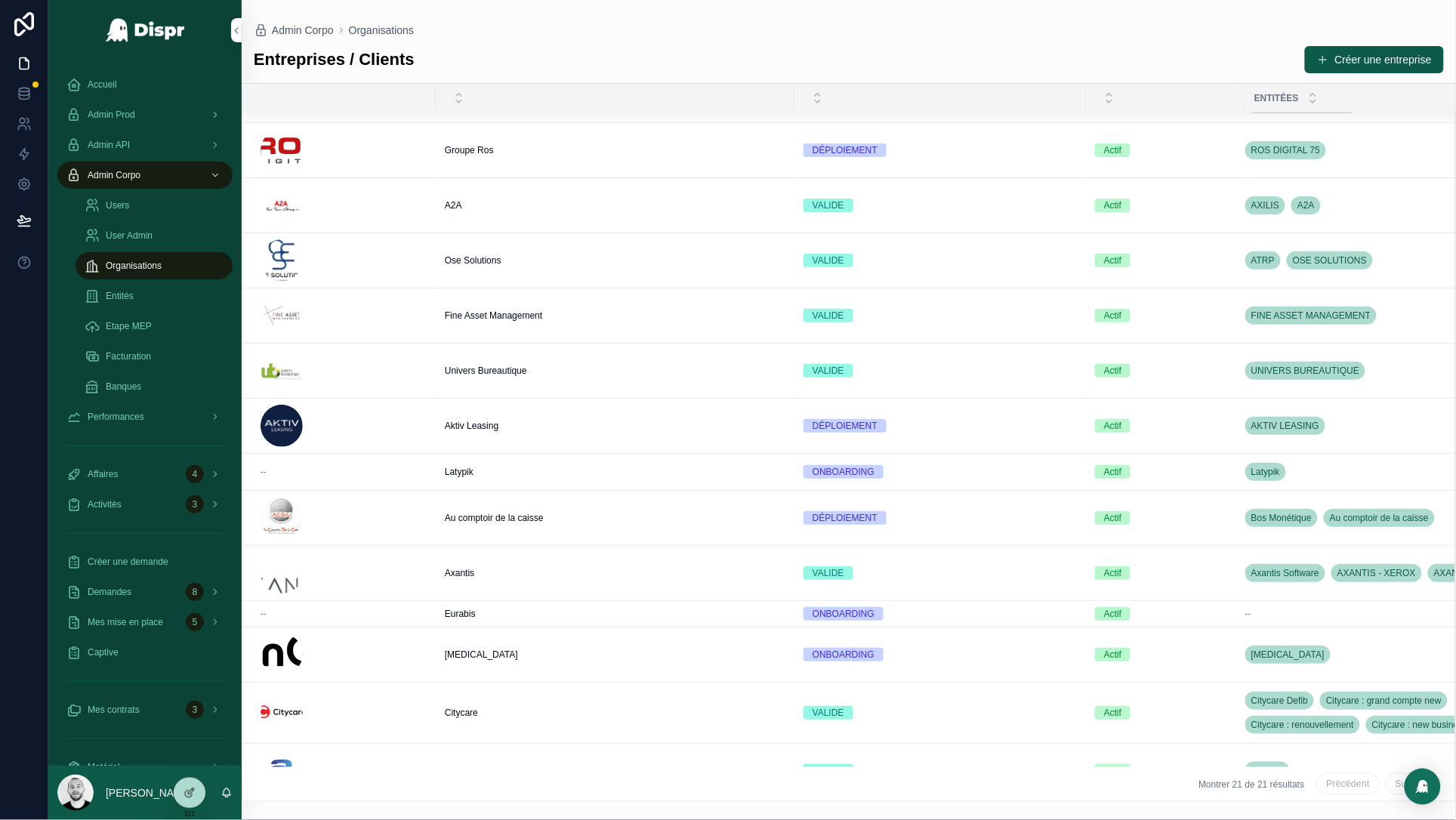
scroll to position [485, 0]
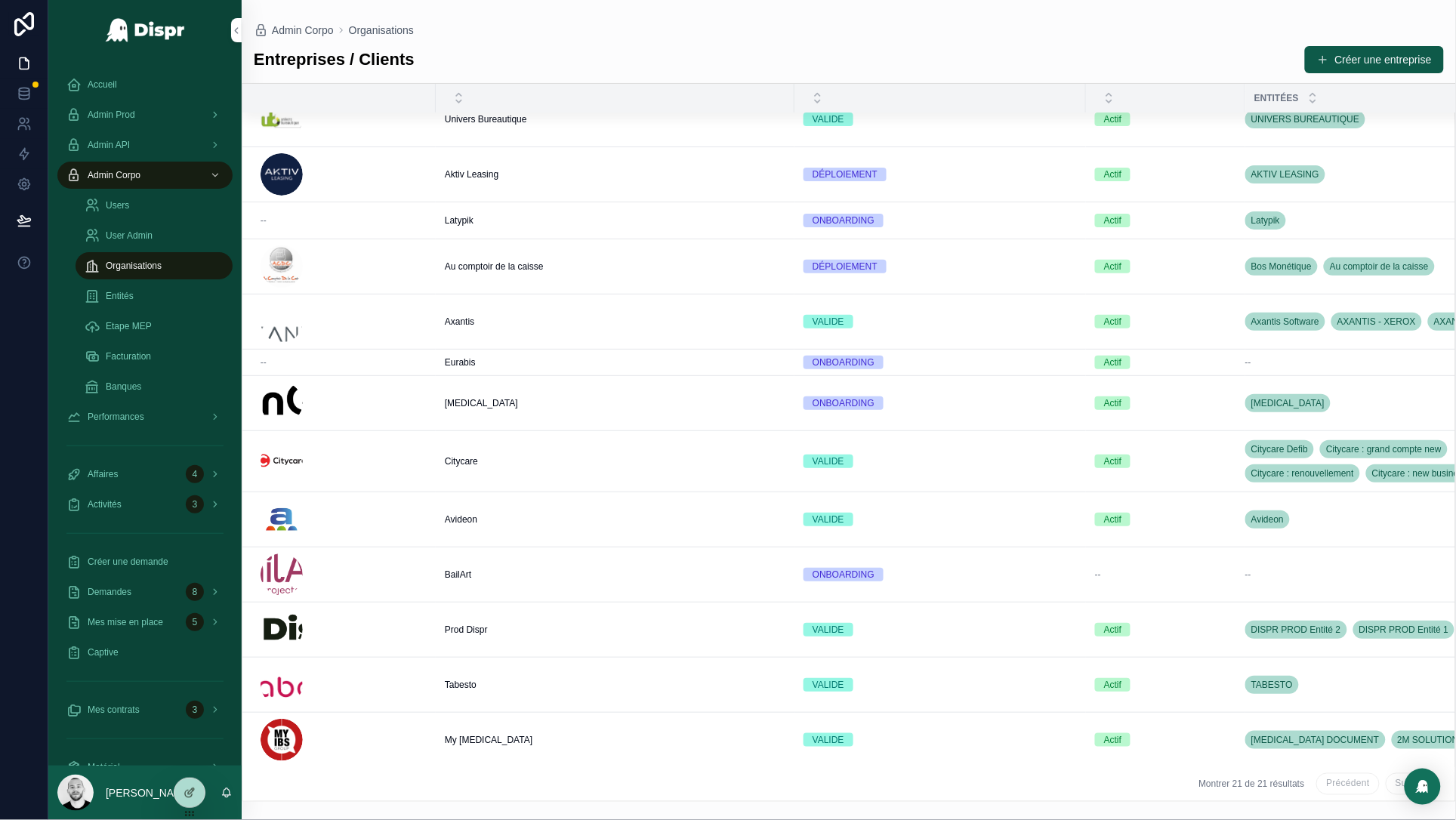
click at [481, 734] on td "My [MEDICAL_DATA] My [MEDICAL_DATA]" at bounding box center [615, 740] width 359 height 55
click at [483, 734] on div "My [MEDICAL_DATA] My [MEDICAL_DATA]" at bounding box center [615, 740] width 340 height 12
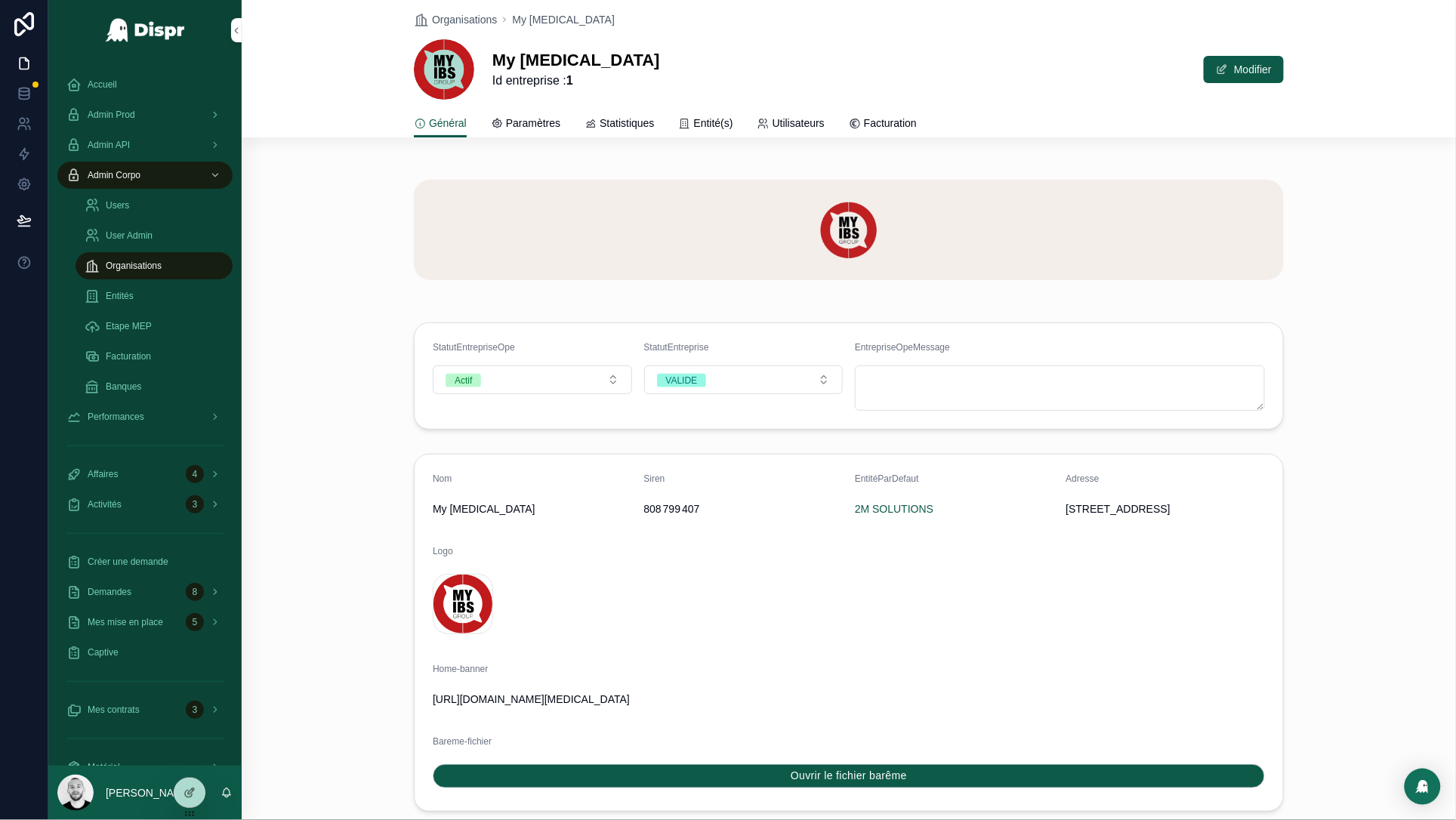
click at [623, 119] on span "Statistiques" at bounding box center [627, 123] width 54 height 15
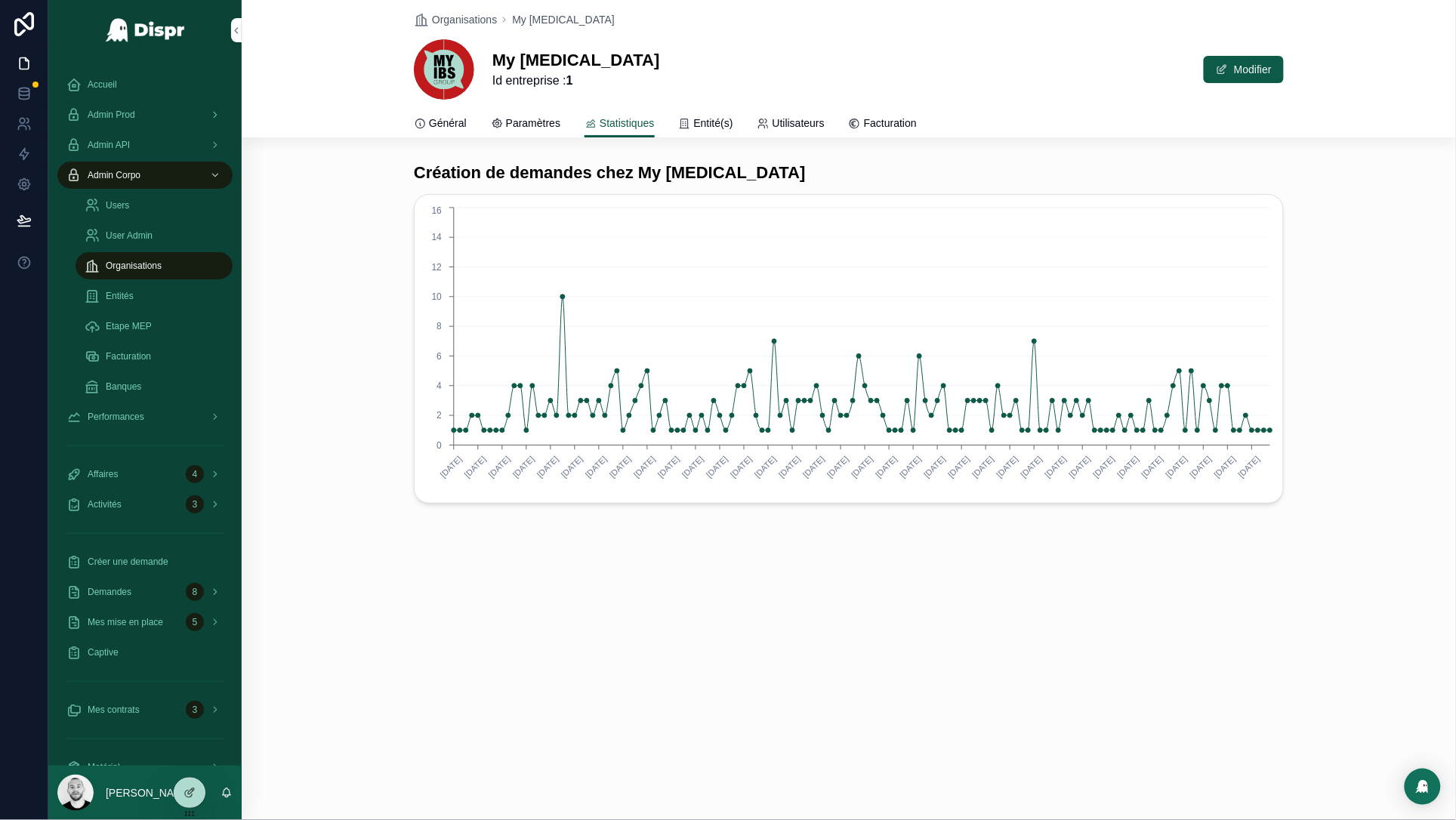
click at [760, 123] on div "Général Paramètres Statistiques Entité(s) Utilisateurs Facturation" at bounding box center [849, 123] width 869 height 28
click at [733, 123] on span "Entité(s)" at bounding box center [713, 123] width 39 height 15
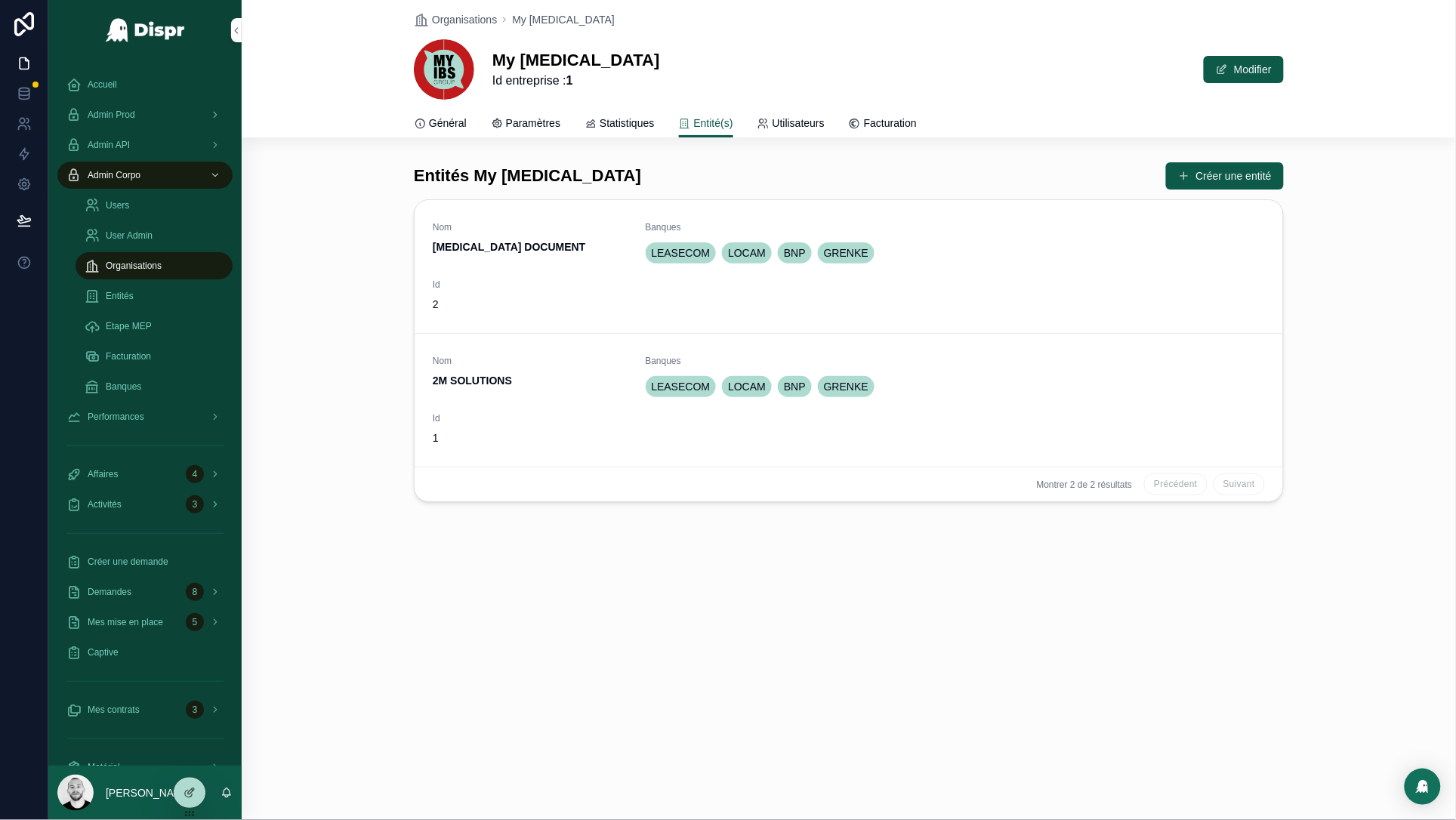
click at [923, 274] on div "Nom [MEDICAL_DATA] DOCUMENT Banques LEASECOM LOCAM BNP [PERSON_NAME] Id 2" at bounding box center [849, 266] width 832 height 91
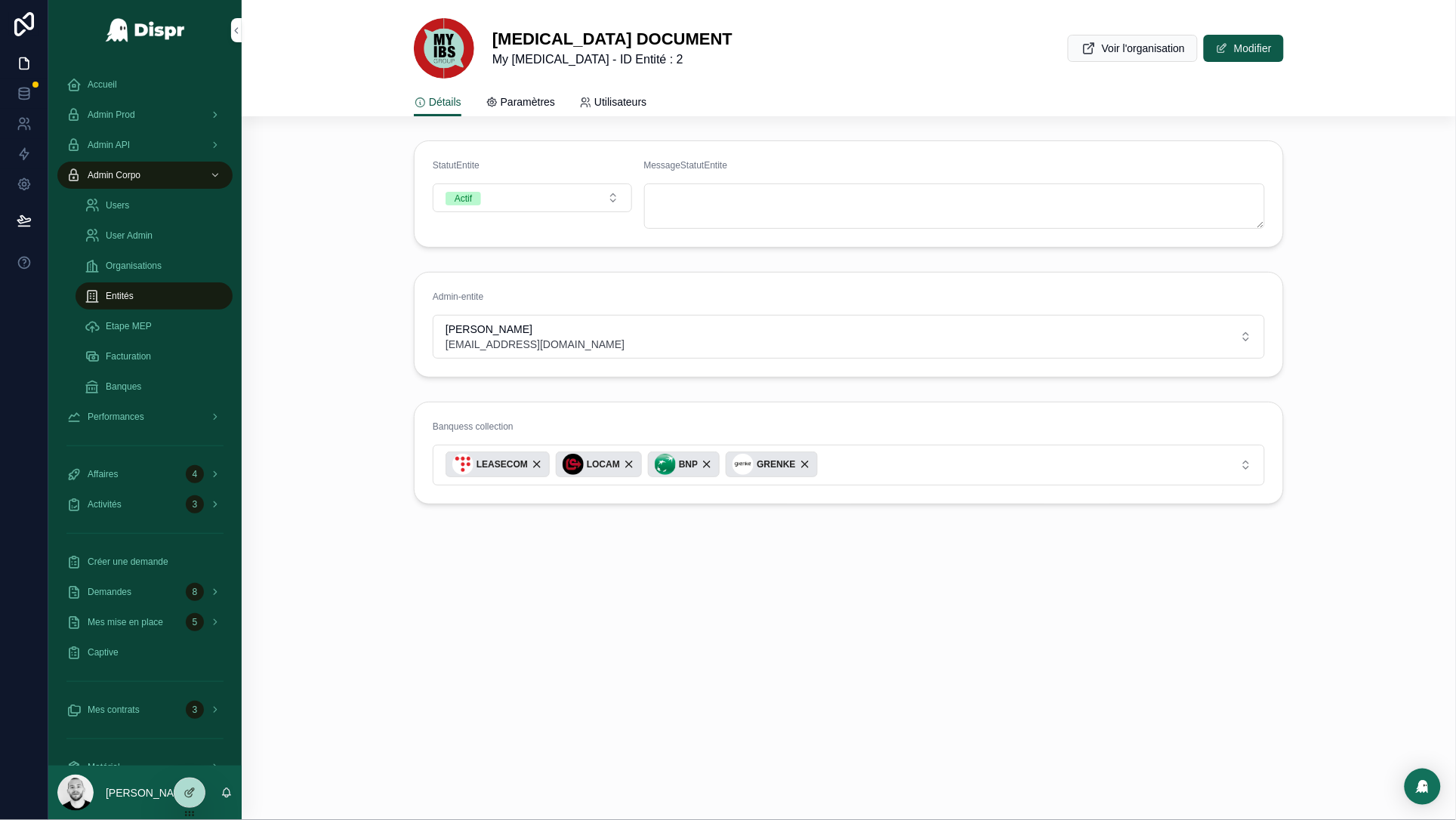
click at [531, 89] on link "Paramètres" at bounding box center [520, 103] width 69 height 30
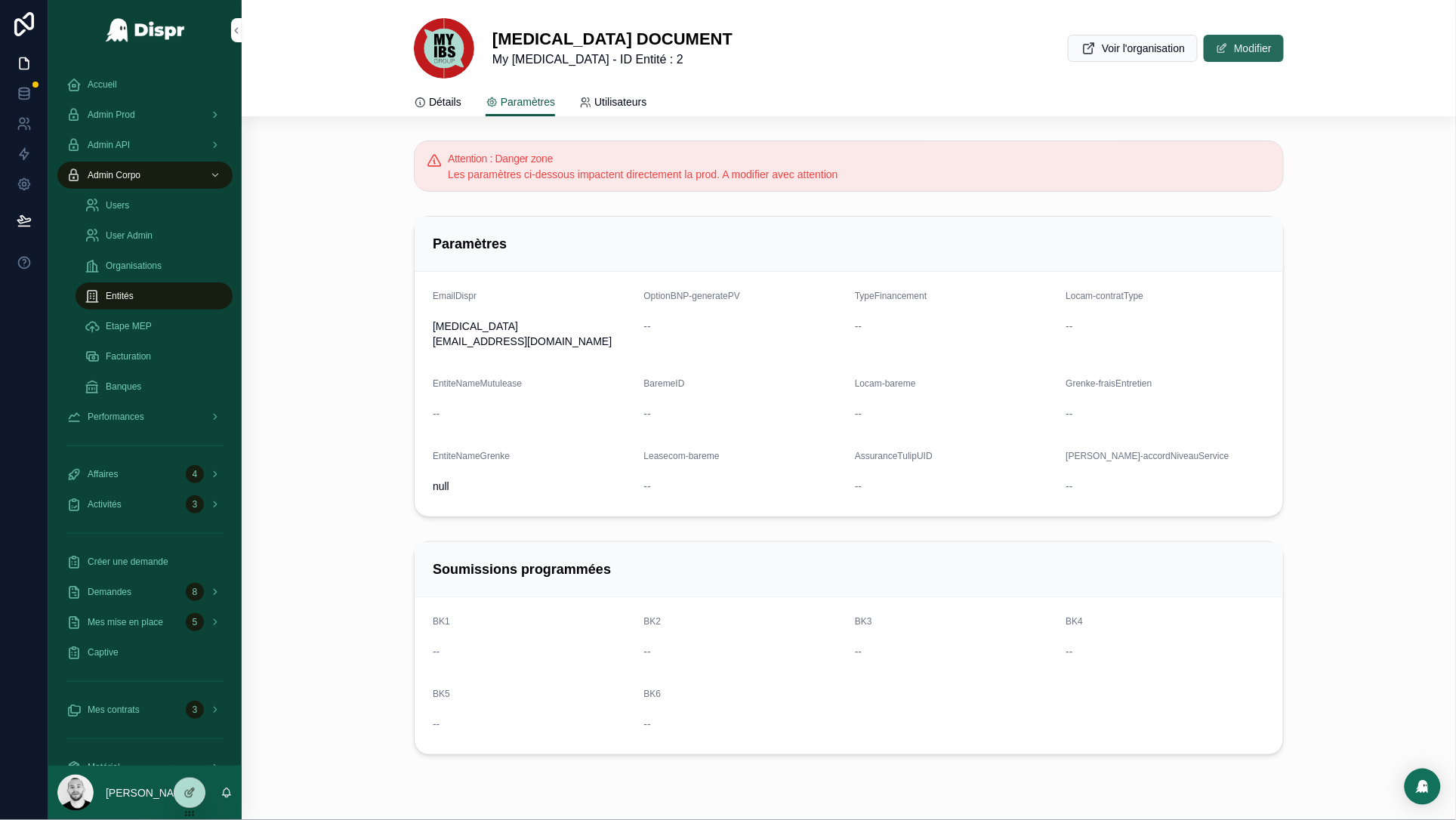
click at [1216, 47] on span "scrollable content" at bounding box center [1222, 48] width 12 height 12
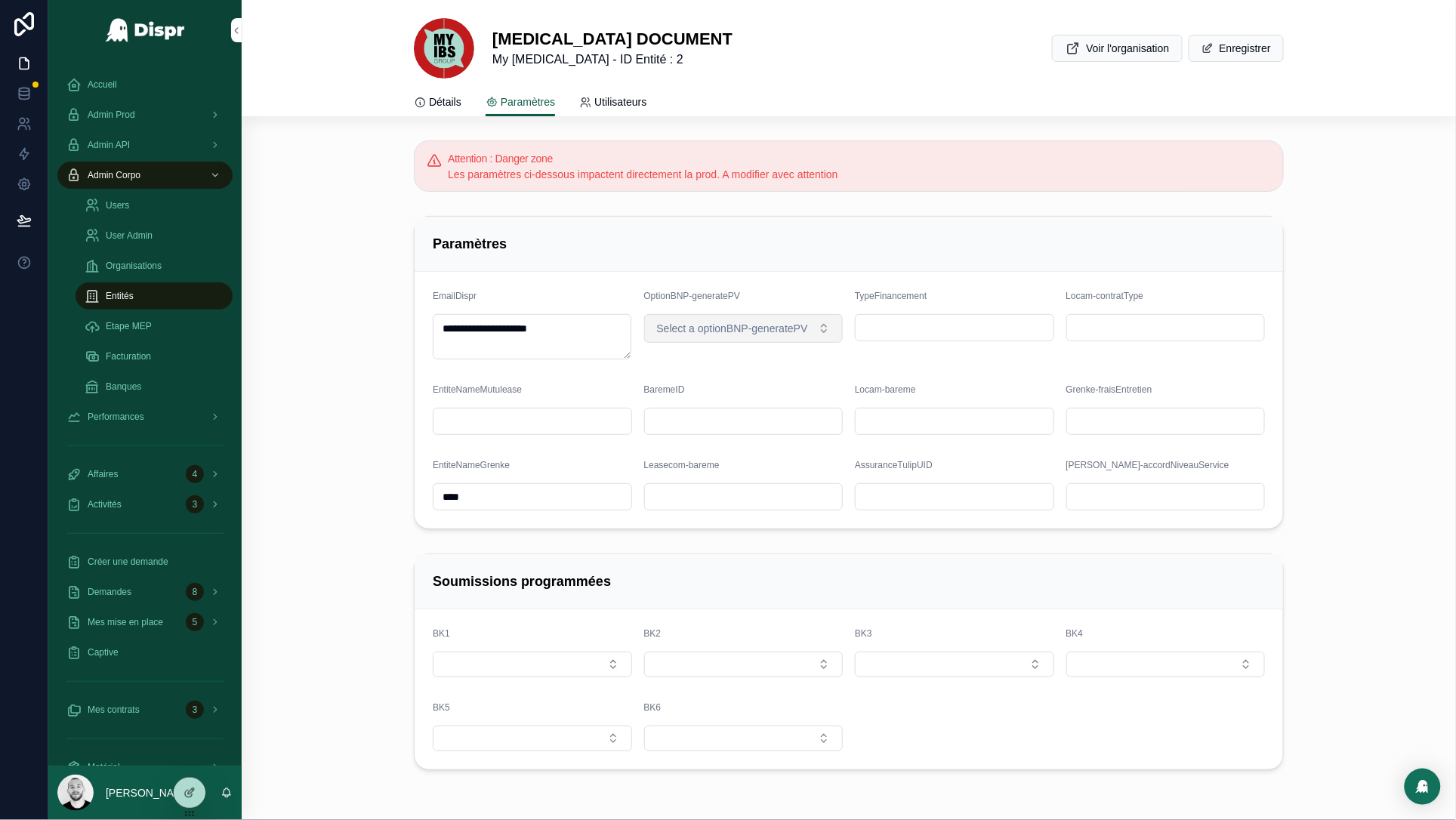
click at [727, 324] on span "Select a optionBNP-generatePV" at bounding box center [732, 329] width 151 height 15
click at [677, 412] on div "outBNP" at bounding box center [662, 412] width 31 height 13
click at [1219, 48] on button "Enregistrer" at bounding box center [1236, 48] width 95 height 28
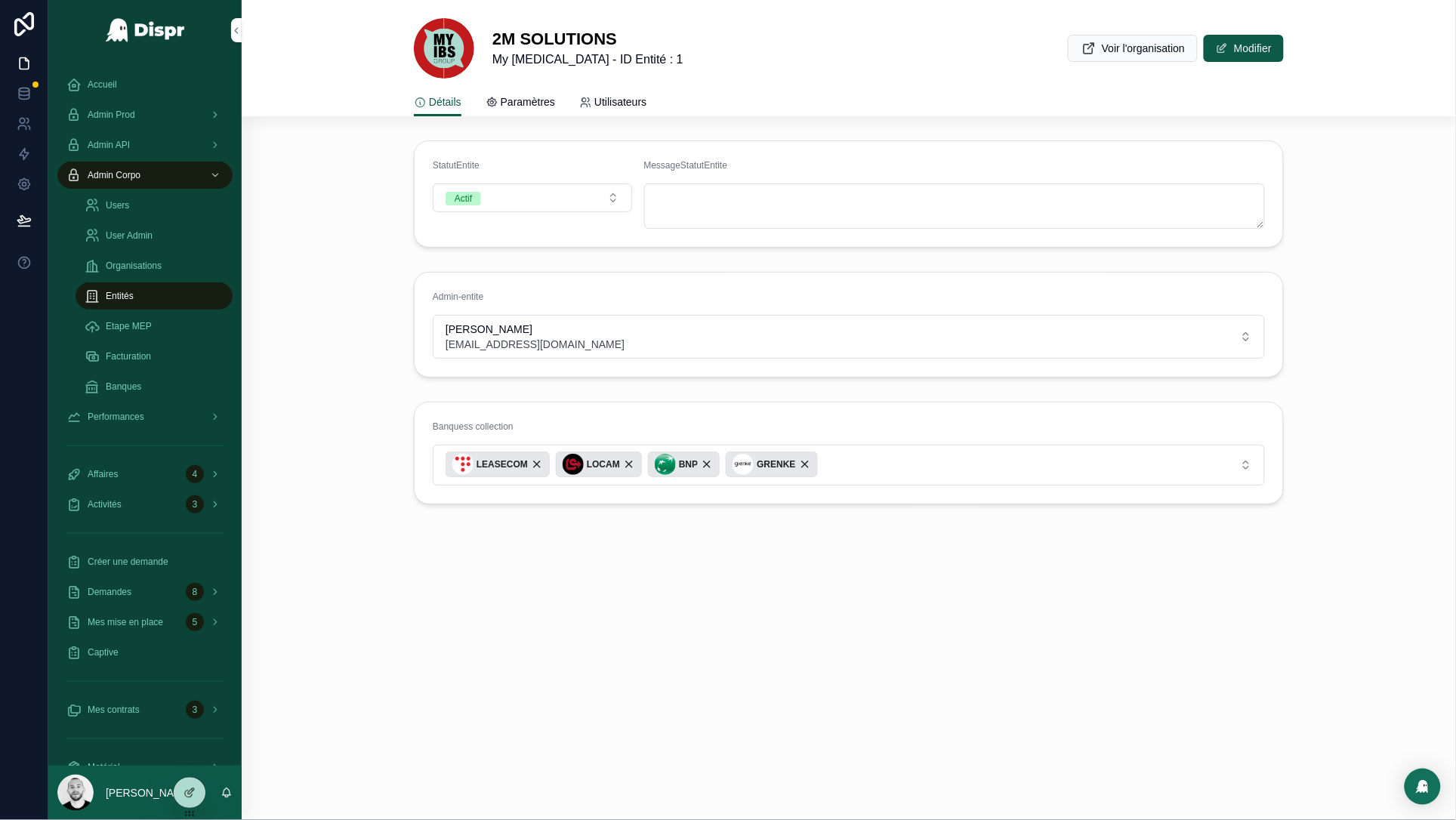
click at [529, 98] on span "Paramètres" at bounding box center [527, 102] width 54 height 15
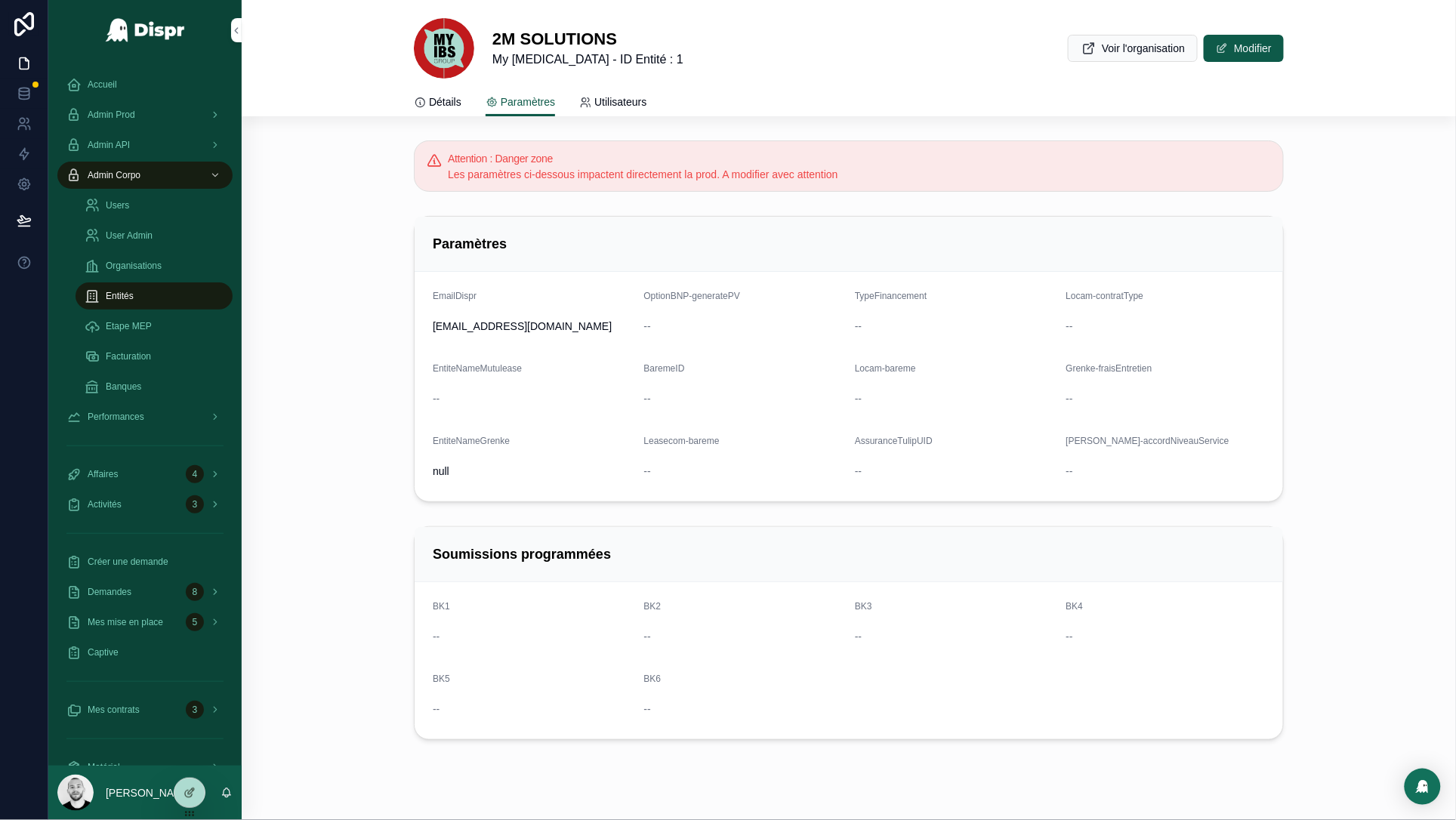
drag, startPoint x: 1245, startPoint y: 43, endPoint x: 1103, endPoint y: 143, distance: 173.7
click at [1244, 43] on button "Modifier" at bounding box center [1243, 48] width 80 height 28
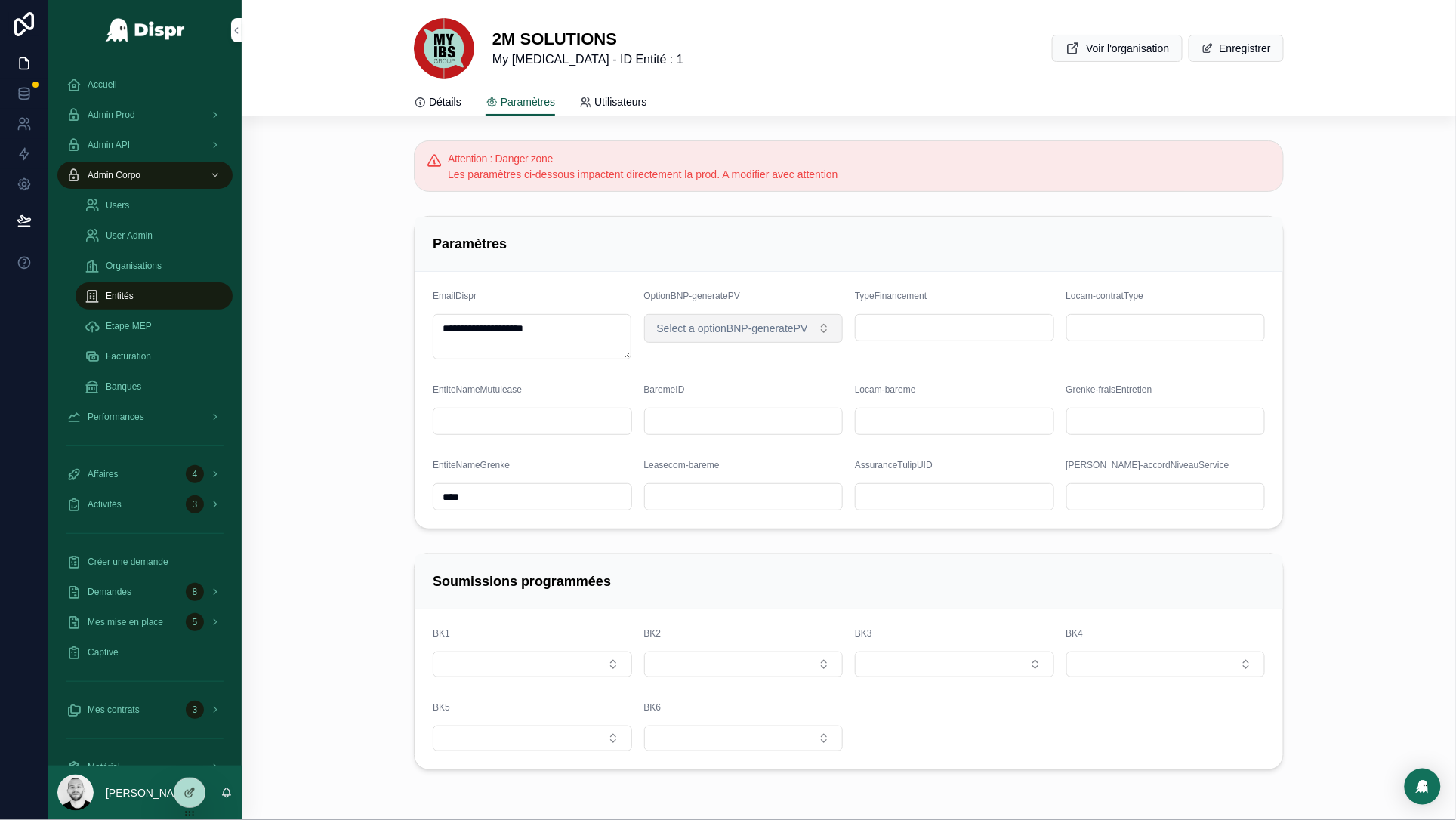
click at [723, 325] on span "Select a optionBNP-generatePV" at bounding box center [732, 329] width 151 height 15
click at [687, 414] on span "outBNP" at bounding box center [662, 412] width 49 height 13
drag, startPoint x: 1217, startPoint y: 48, endPoint x: 1203, endPoint y: 68, distance: 24.4
click at [1217, 48] on button "Enregistrer" at bounding box center [1236, 48] width 95 height 28
